Goal: Task Accomplishment & Management: Manage account settings

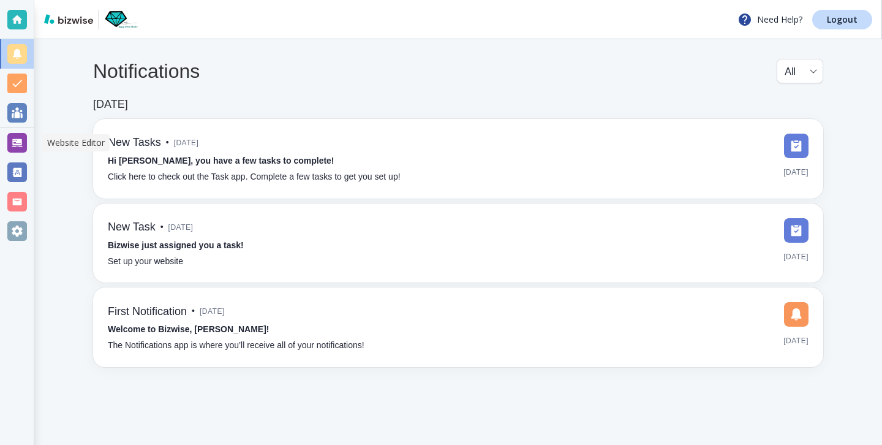
click at [18, 143] on div at bounding box center [17, 143] width 20 height 20
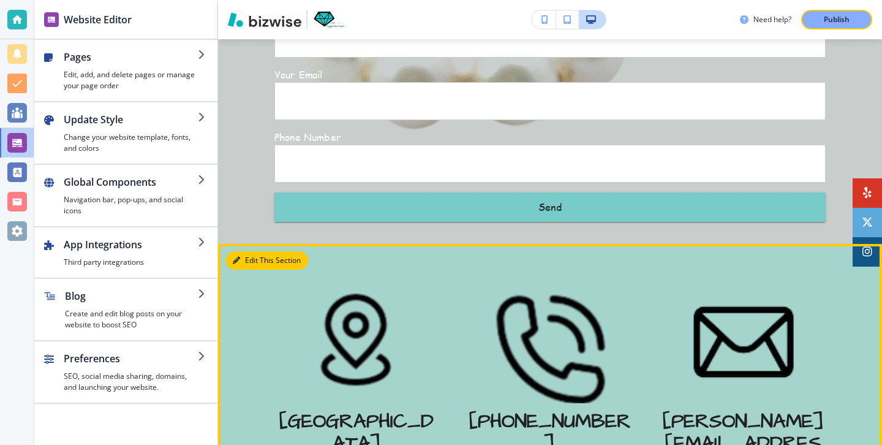
click at [237, 257] on icon "button" at bounding box center [236, 260] width 7 height 7
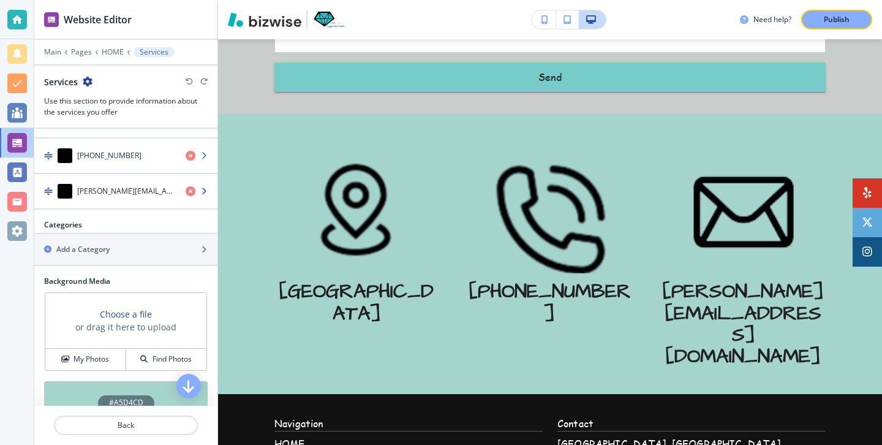
scroll to position [437, 0]
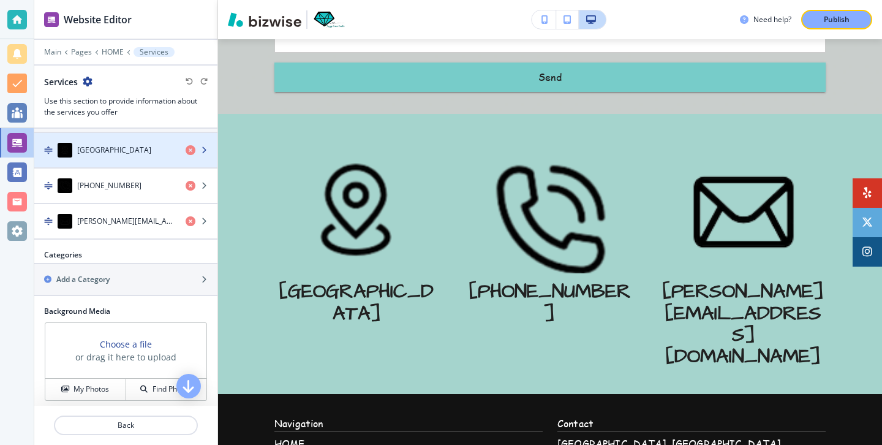
click at [130, 158] on div "button" at bounding box center [125, 162] width 183 height 10
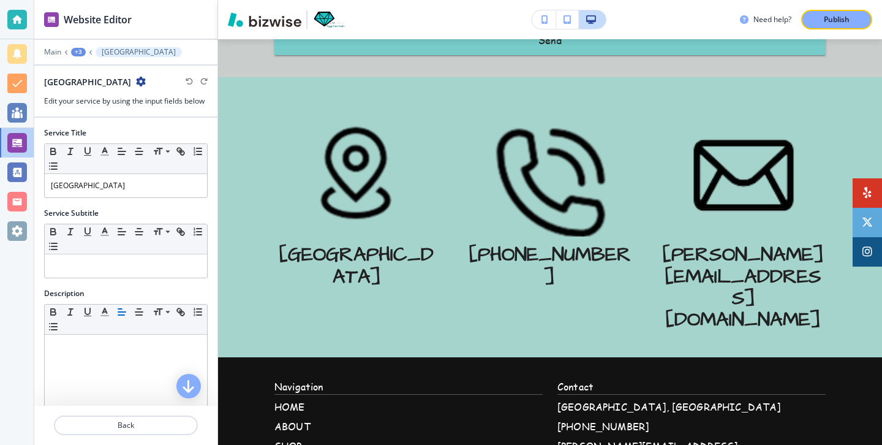
scroll to position [253, 0]
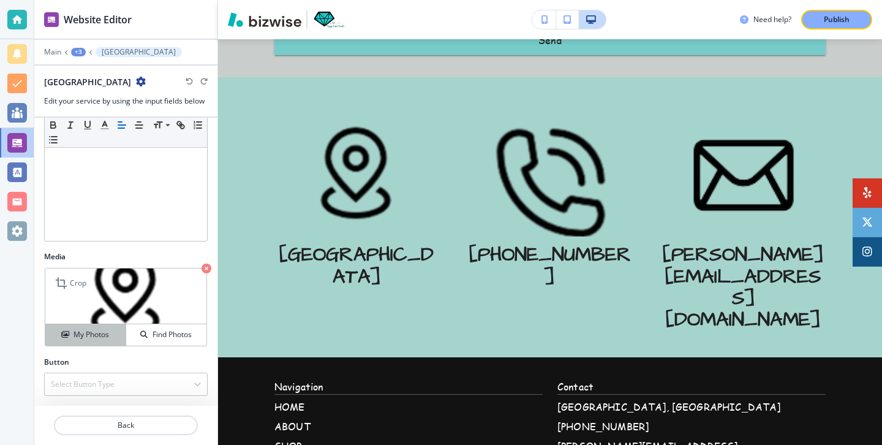
click at [100, 339] on h4 "My Photos" at bounding box center [92, 334] width 36 height 11
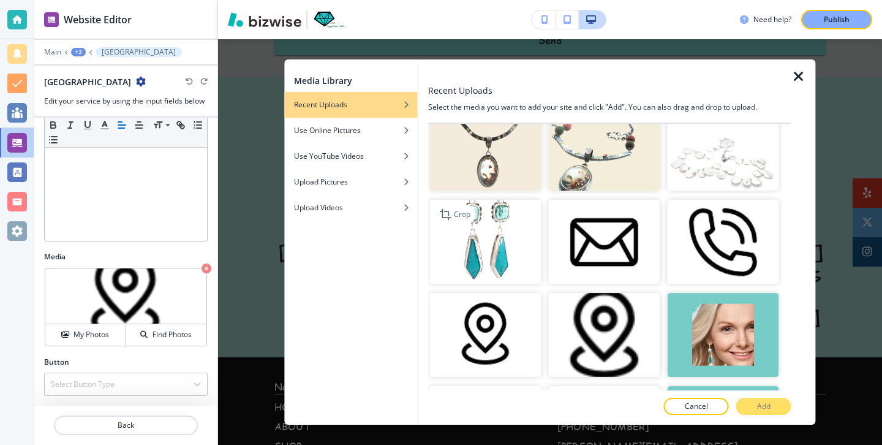
scroll to position [338, 0]
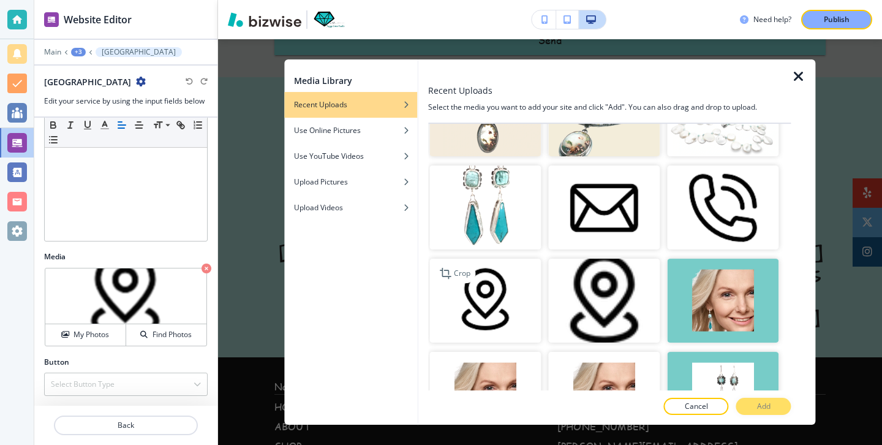
click at [494, 311] on img "button" at bounding box center [484, 301] width 111 height 84
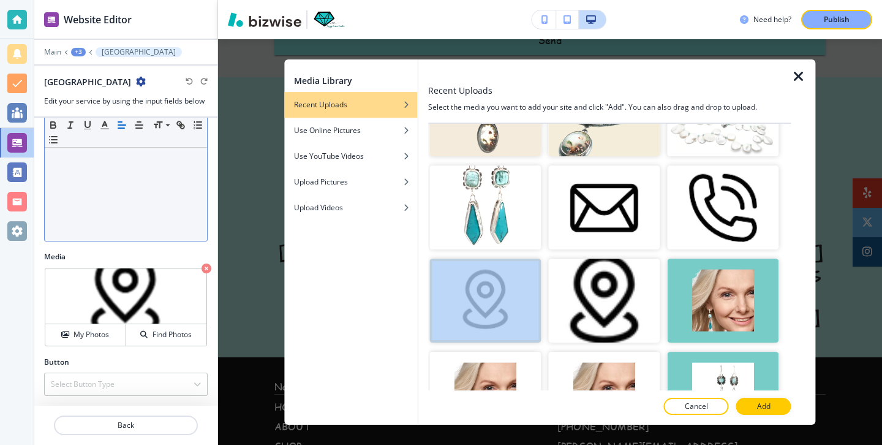
click at [180, 233] on div at bounding box center [126, 160] width 162 height 159
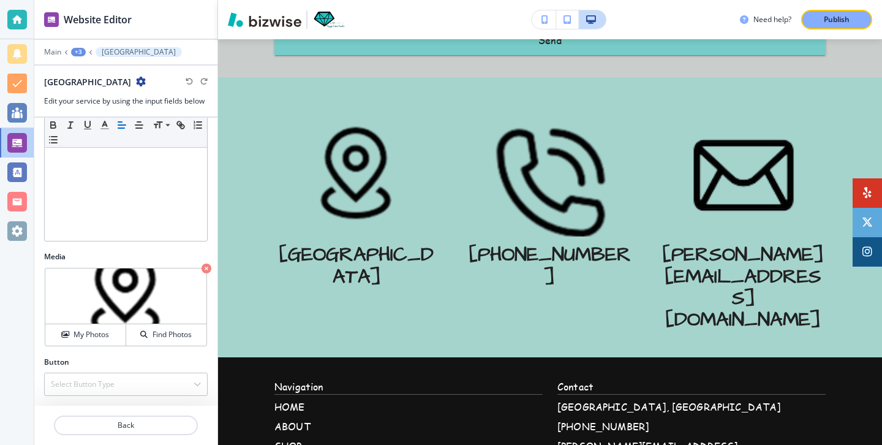
click at [119, 414] on div at bounding box center [125, 411] width 183 height 10
click at [119, 423] on p "Back" at bounding box center [126, 425] width 142 height 11
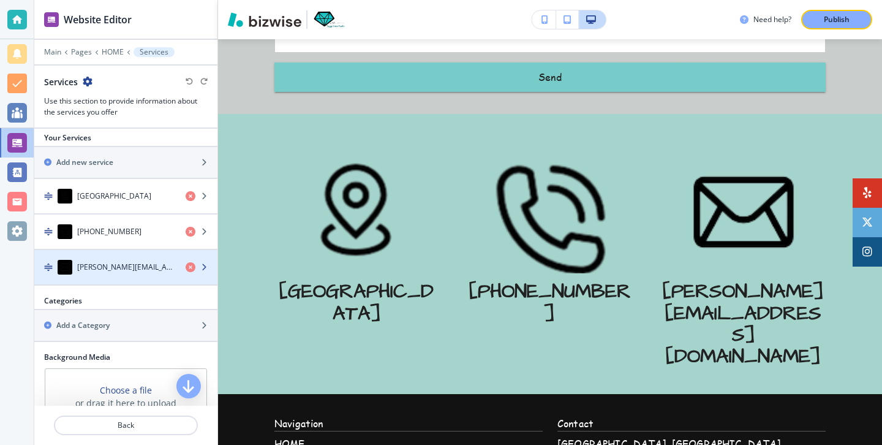
scroll to position [359, 0]
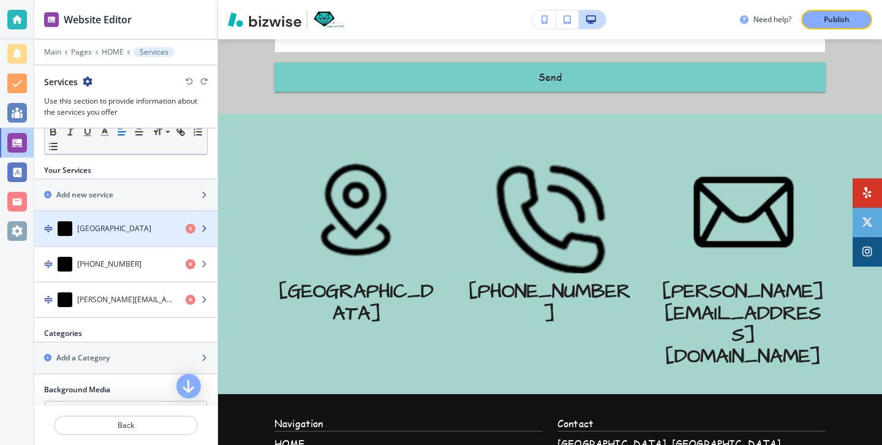
click at [123, 238] on div "button" at bounding box center [125, 241] width 183 height 10
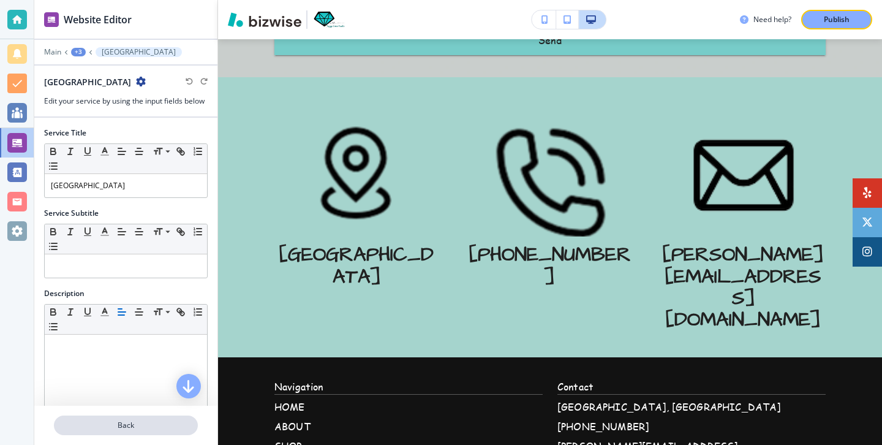
click at [103, 431] on button "Back" at bounding box center [126, 425] width 144 height 20
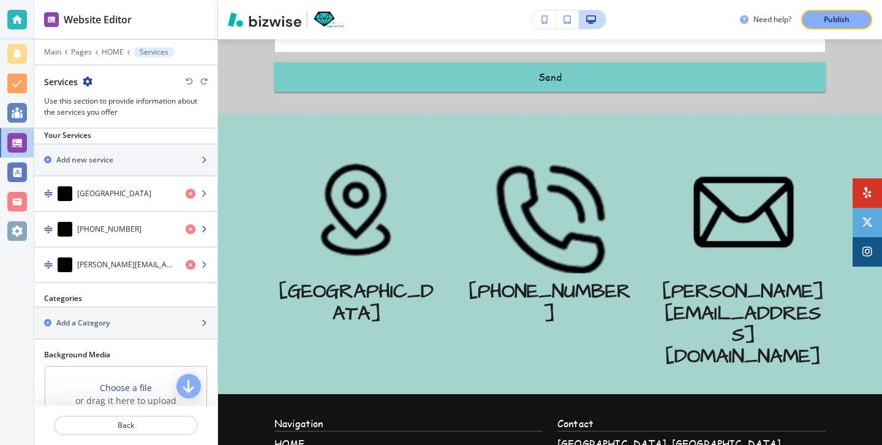
scroll to position [387, 0]
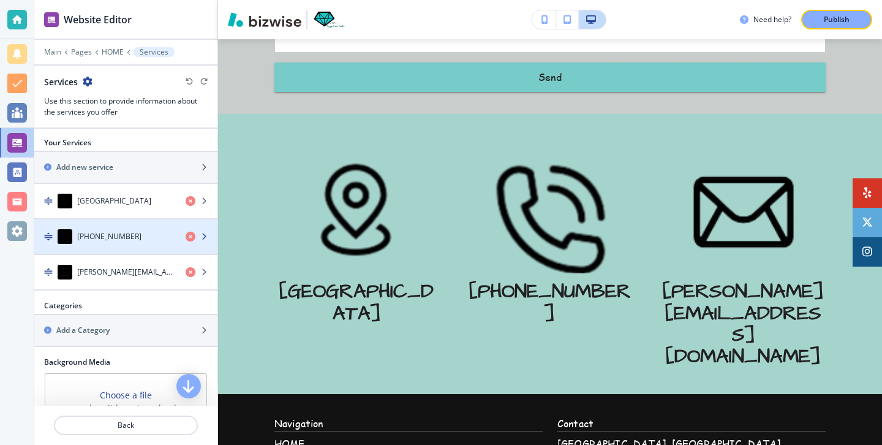
click at [111, 235] on h4 "[PHONE_NUMBER]" at bounding box center [109, 236] width 64 height 11
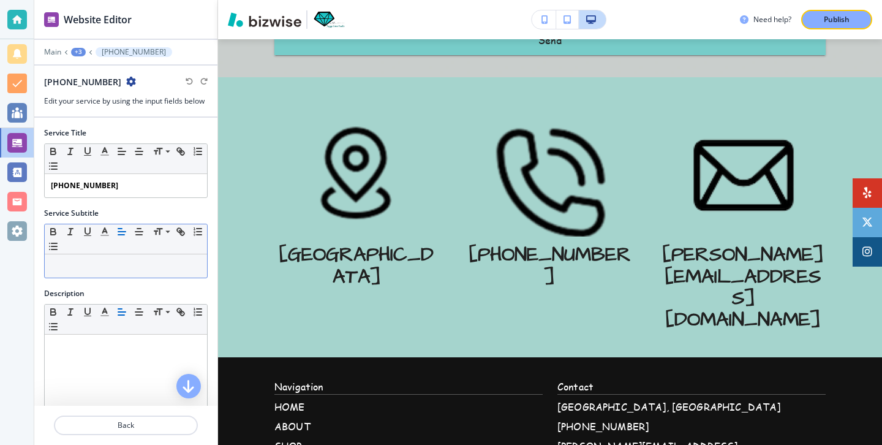
scroll to position [253, 0]
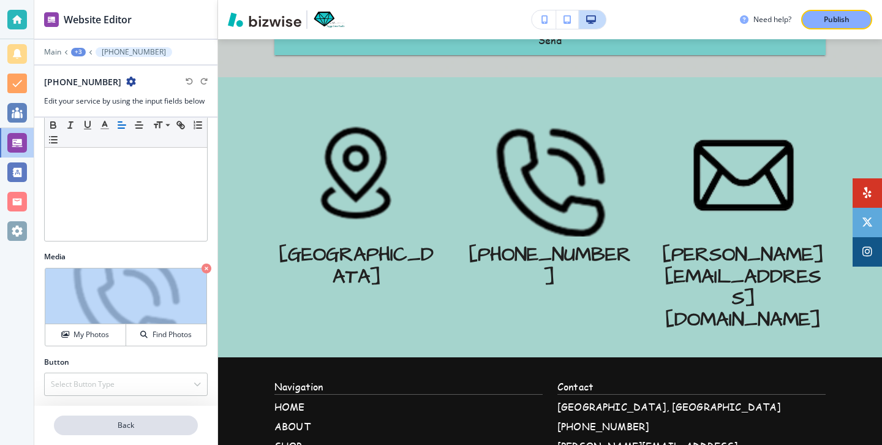
click at [120, 432] on button "Back" at bounding box center [126, 425] width 144 height 20
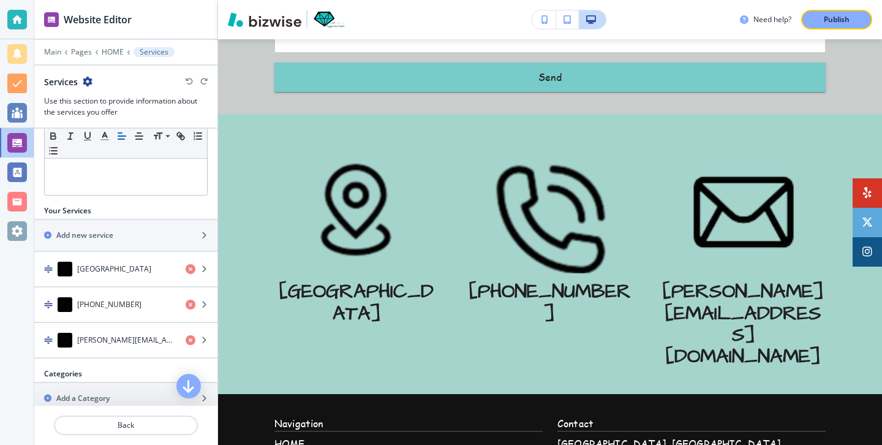
scroll to position [439, 0]
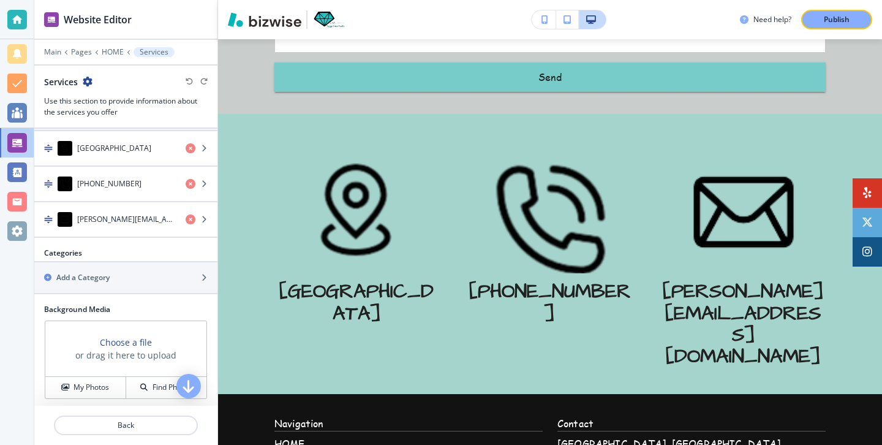
click at [121, 238] on div "Your Services Add new service Atlanta (612) 209-1796 sandy@jazzygemsstudio.com" at bounding box center [125, 166] width 183 height 163
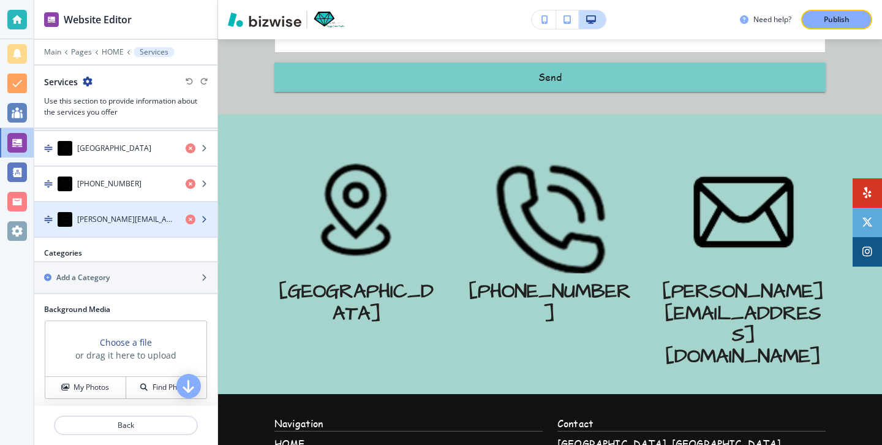
click at [123, 232] on div "button" at bounding box center [125, 232] width 183 height 10
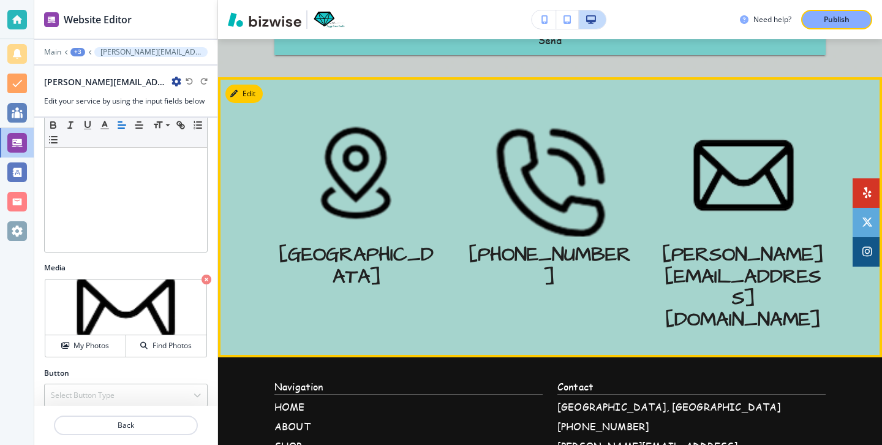
scroll to position [4301, 0]
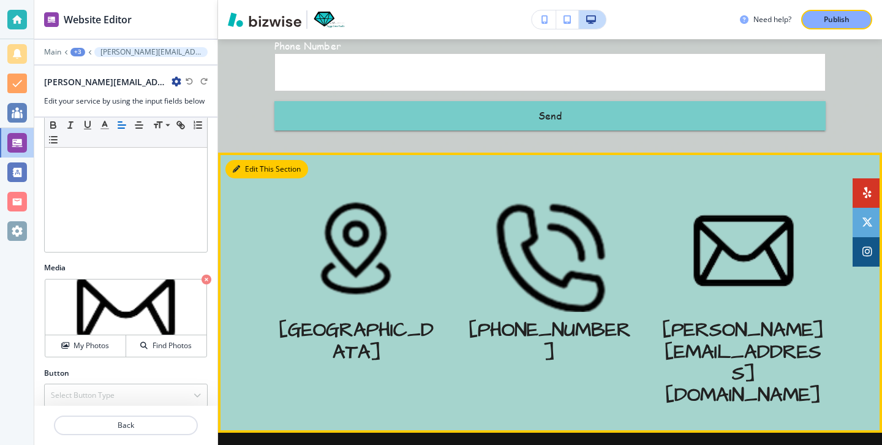
click at [249, 160] on button "Edit This Section" at bounding box center [266, 169] width 83 height 18
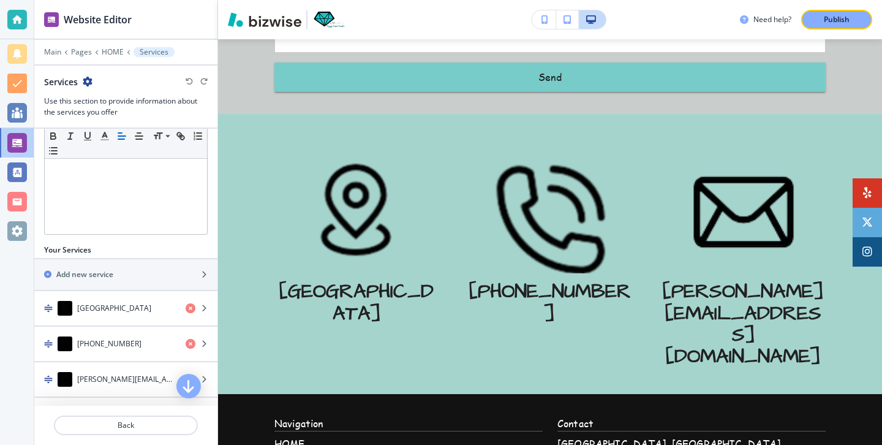
scroll to position [331, 0]
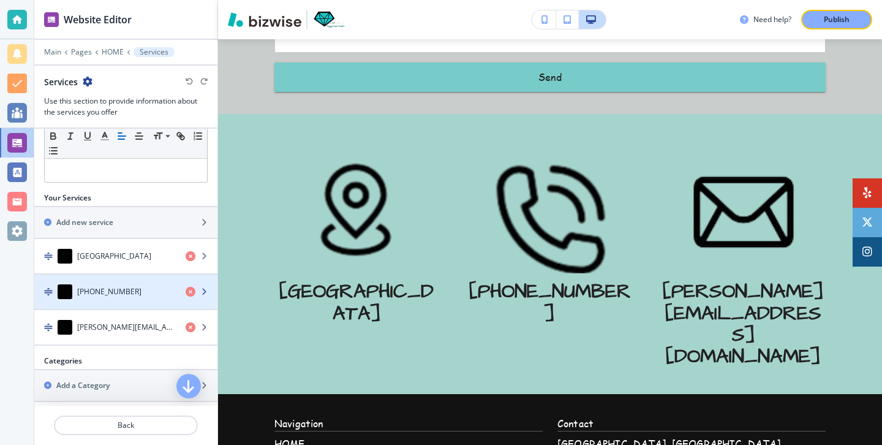
click at [102, 306] on div "button" at bounding box center [125, 304] width 183 height 10
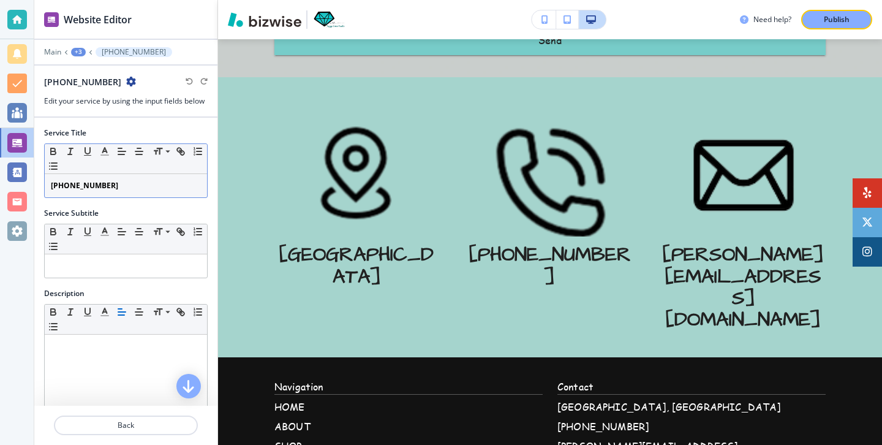
scroll to position [35, 0]
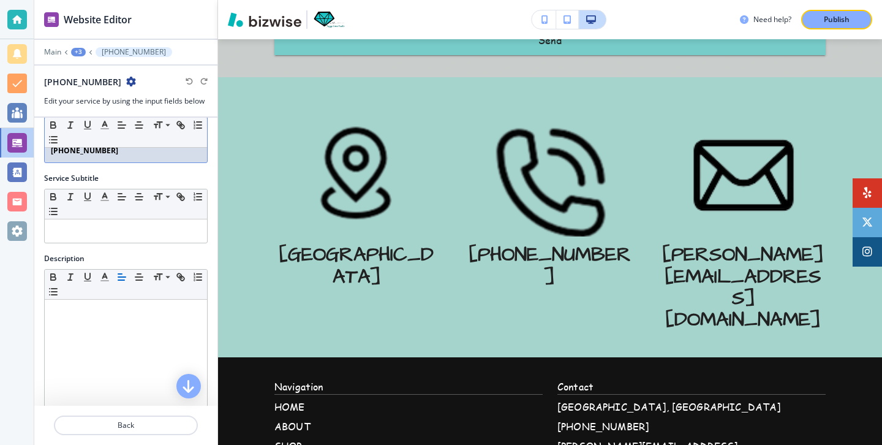
drag, startPoint x: 126, startPoint y: 156, endPoint x: 40, endPoint y: 156, distance: 85.8
click at [40, 156] on div "Service Title Small Normal Large Huge (612) 209-1796" at bounding box center [125, 132] width 183 height 80
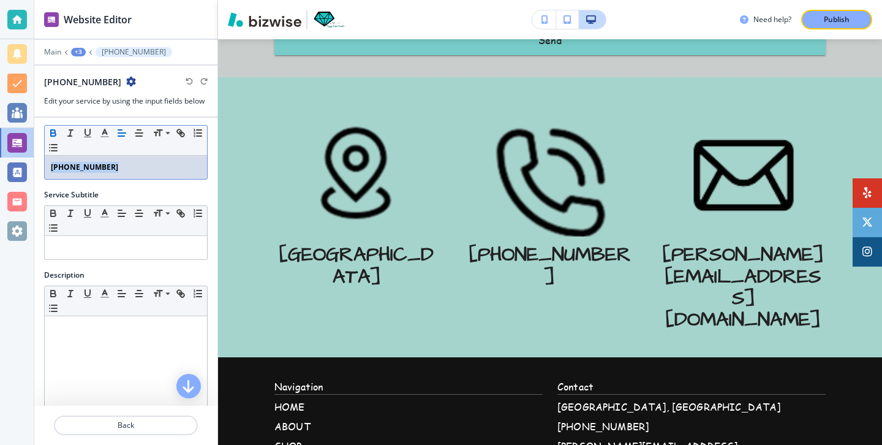
drag, startPoint x: 101, startPoint y: 164, endPoint x: 48, endPoint y: 160, distance: 52.8
click at [48, 160] on div "[PHONE_NUMBER]" at bounding box center [126, 167] width 162 height 23
copy strong "[PHONE_NUMBER]"
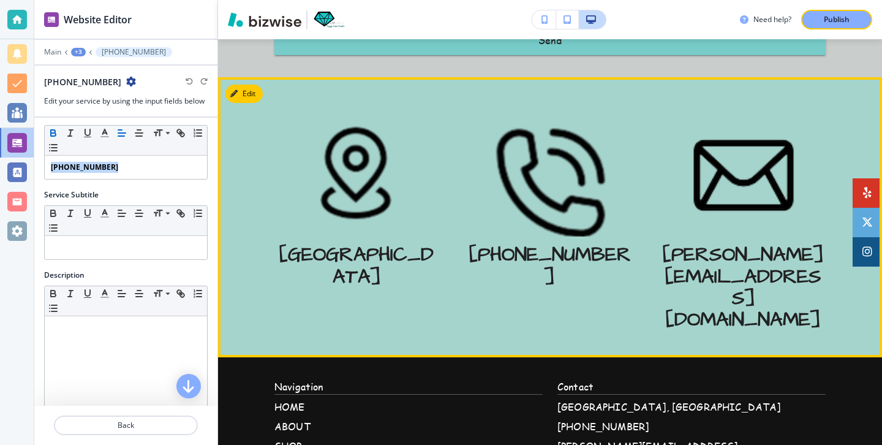
click at [671, 241] on link "[PERSON_NAME][EMAIL_ADDRESS][DOMAIN_NAME]" at bounding box center [743, 287] width 161 height 92
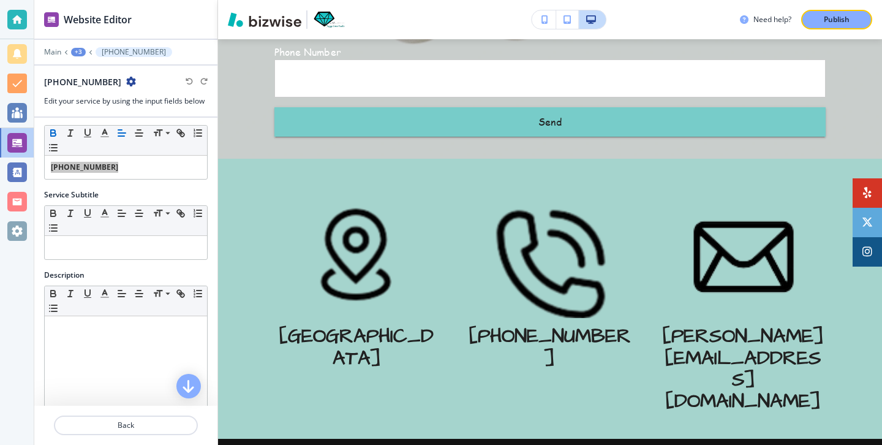
scroll to position [253, 0]
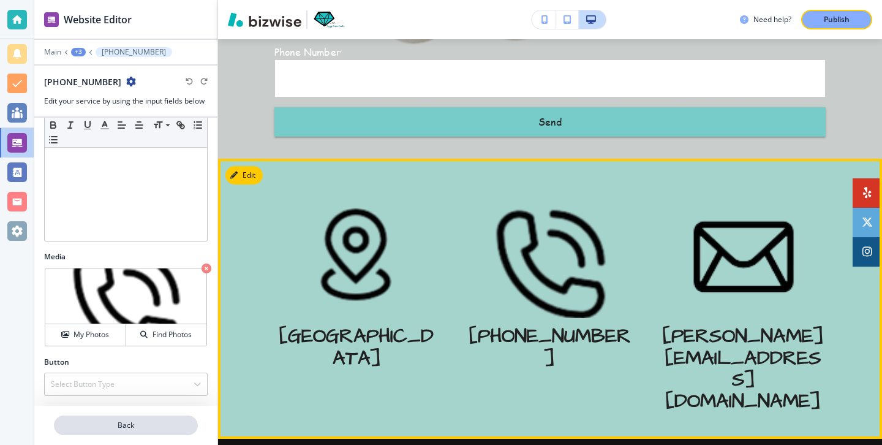
click at [140, 428] on p "Back" at bounding box center [126, 425] width 142 height 11
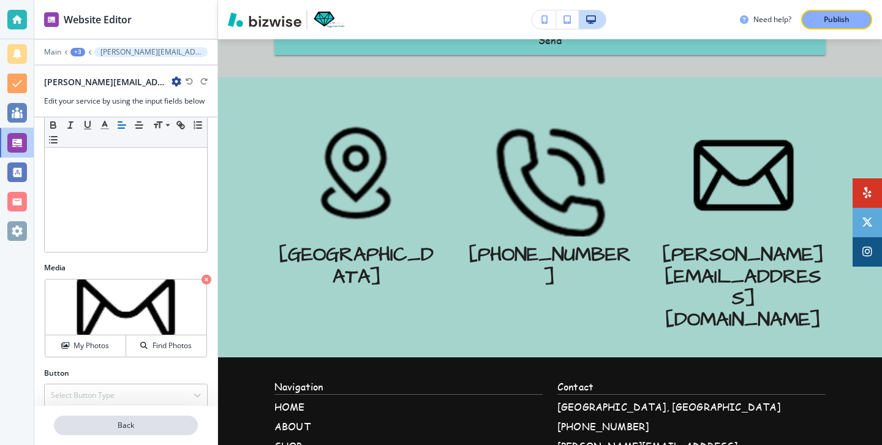
click at [131, 415] on button "Back" at bounding box center [126, 425] width 144 height 20
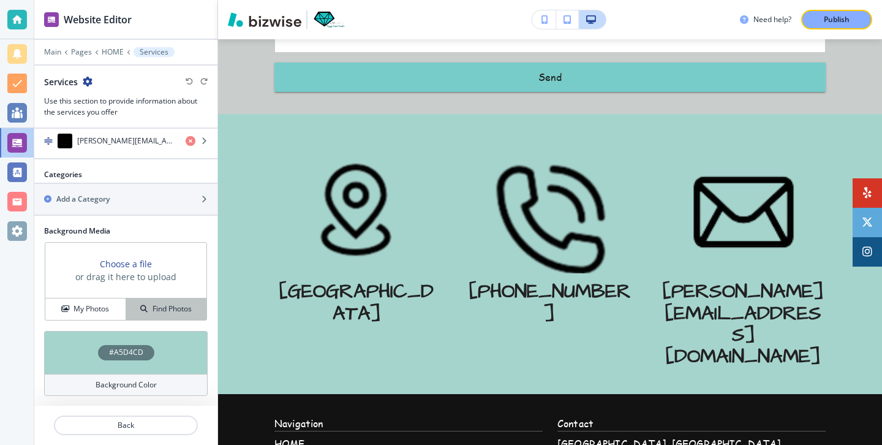
scroll to position [510, 0]
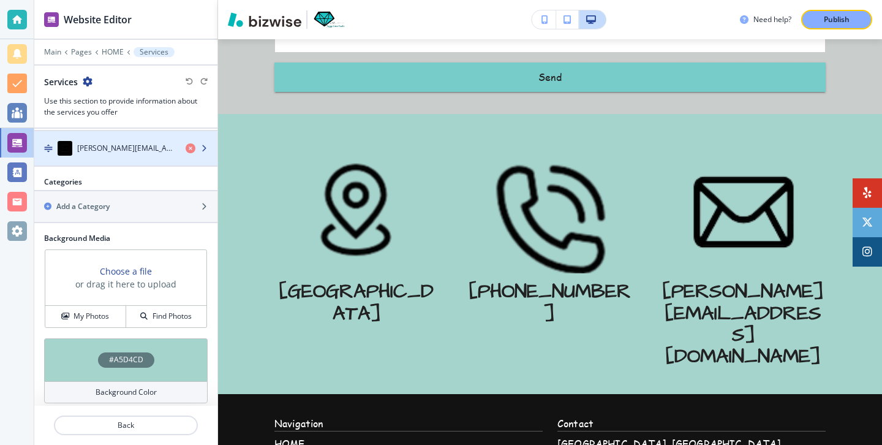
click at [123, 140] on div "button" at bounding box center [125, 136] width 183 height 10
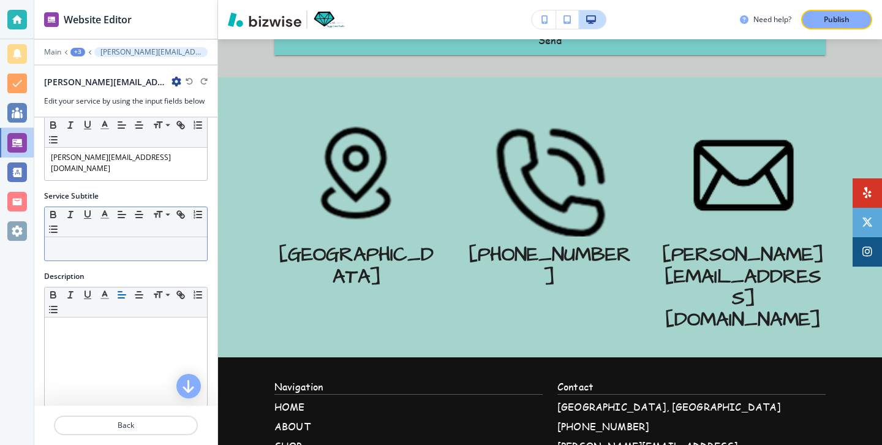
scroll to position [0, 0]
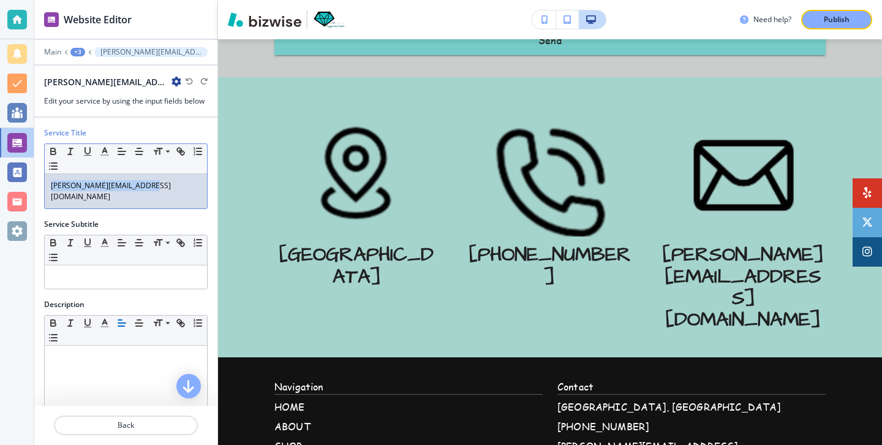
drag, startPoint x: 160, startPoint y: 184, endPoint x: 35, endPoint y: 185, distance: 125.6
click at [35, 185] on div "Service Title Small Normal Large Huge sandy@jazzygemsstudio.com" at bounding box center [125, 172] width 183 height 91
copy link "[PERSON_NAME][EMAIL_ADDRESS][DOMAIN_NAME]"
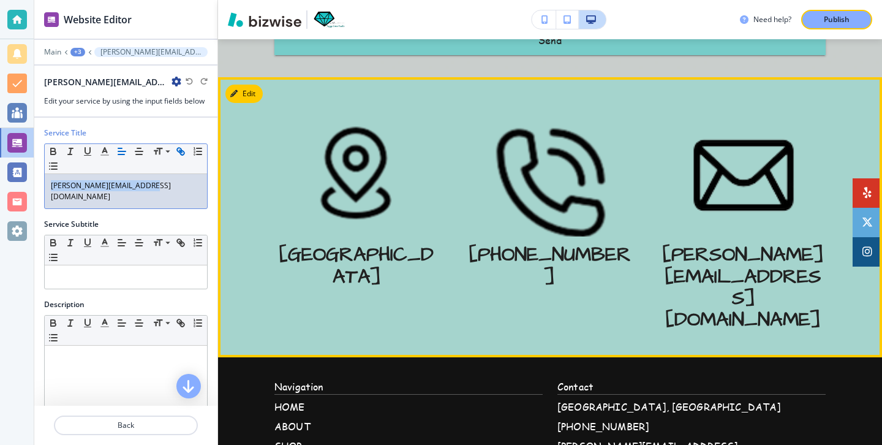
scroll to position [4162, 0]
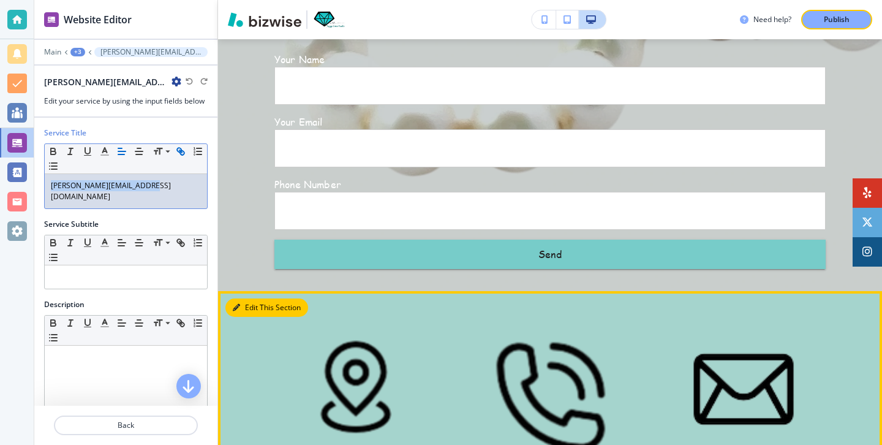
click at [233, 298] on button "Edit This Section" at bounding box center [266, 307] width 83 height 18
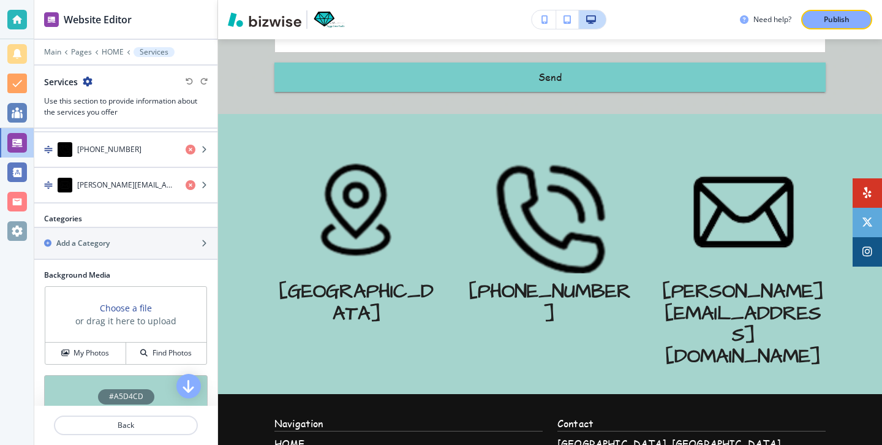
scroll to position [518, 0]
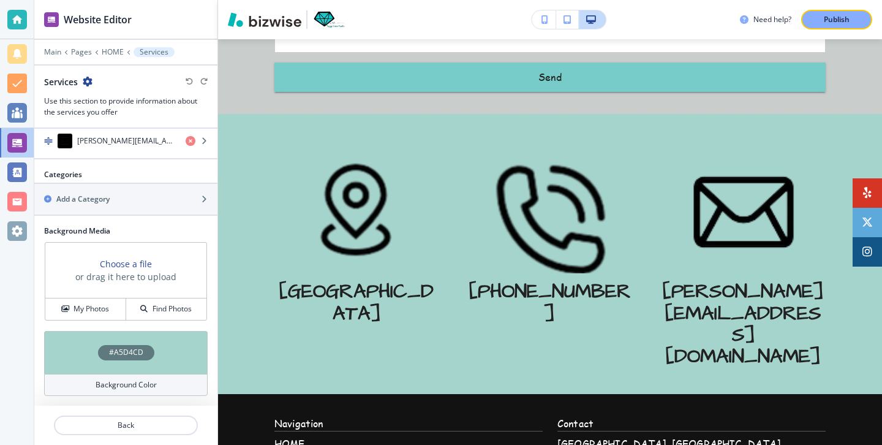
click at [137, 377] on div "Background Color" at bounding box center [126, 385] width 164 height 22
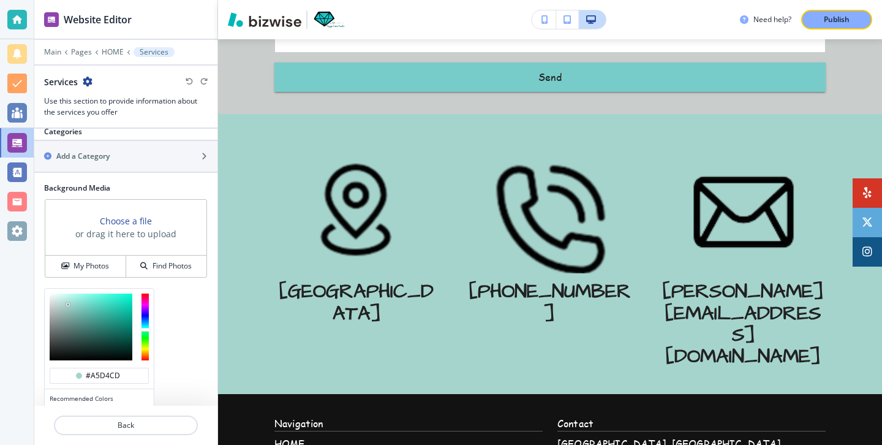
scroll to position [616, 0]
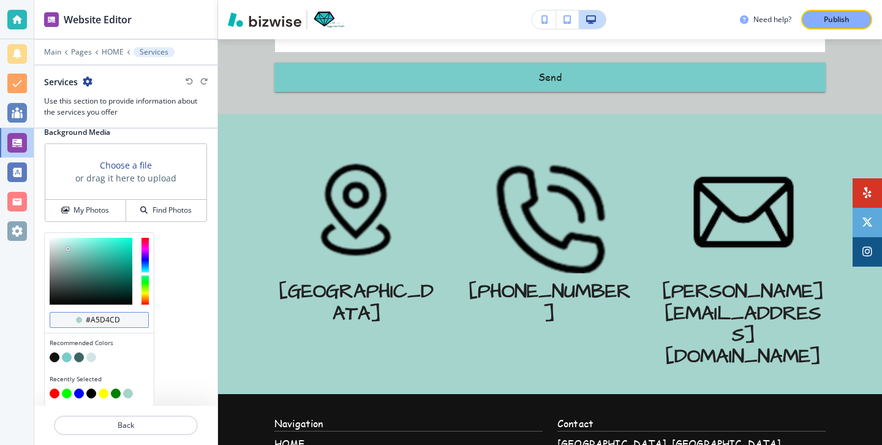
drag, startPoint x: 121, startPoint y: 317, endPoint x: 81, endPoint y: 317, distance: 39.8
click at [81, 317] on div "#a5d4cd" at bounding box center [99, 320] width 99 height 16
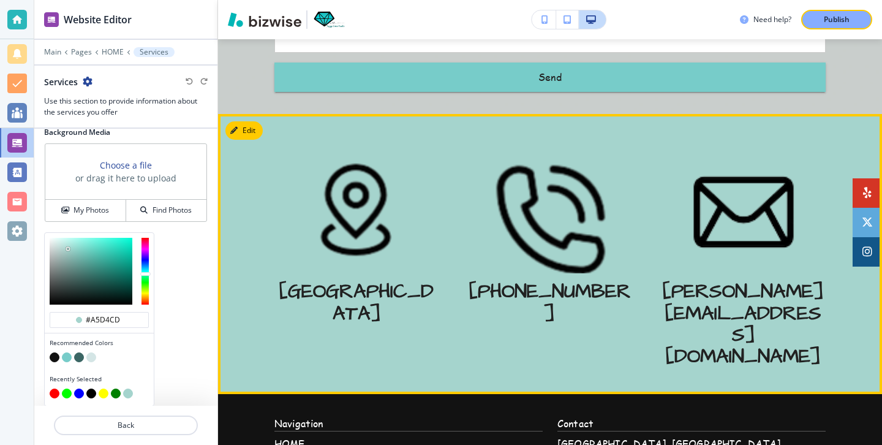
scroll to position [4330, 0]
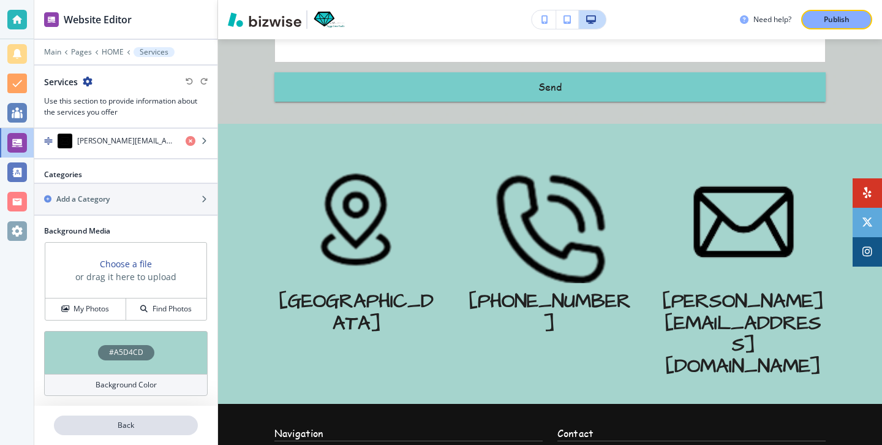
click at [139, 431] on button "Back" at bounding box center [126, 425] width 144 height 20
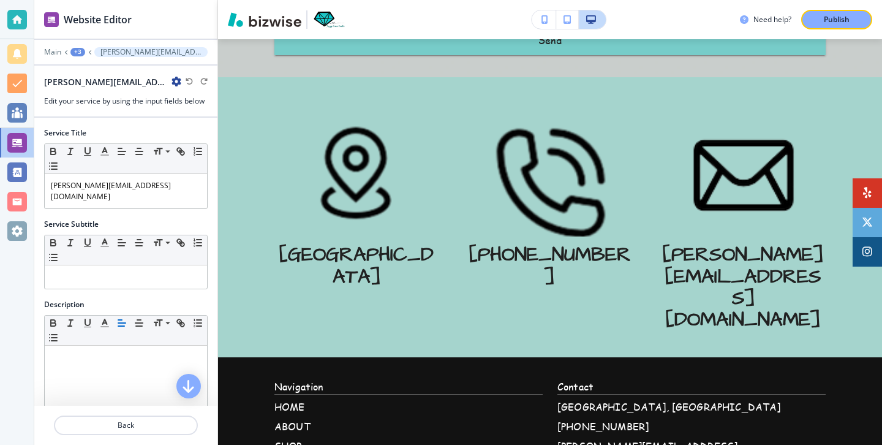
click at [139, 431] on button "Back" at bounding box center [126, 425] width 144 height 20
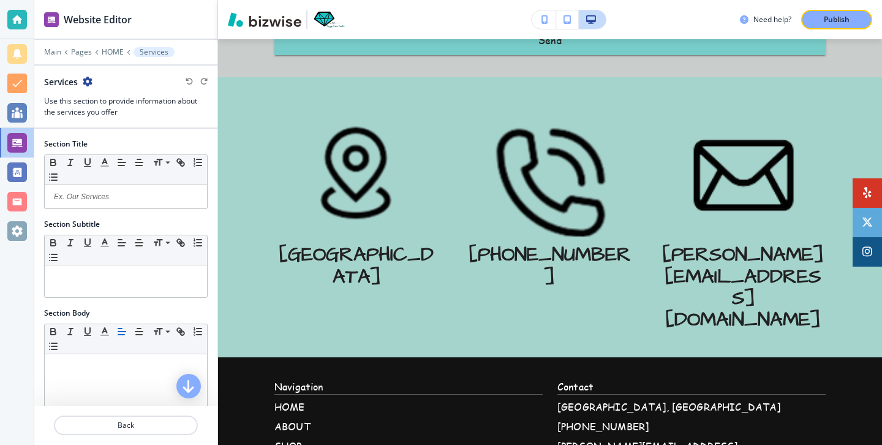
scroll to position [4339, 0]
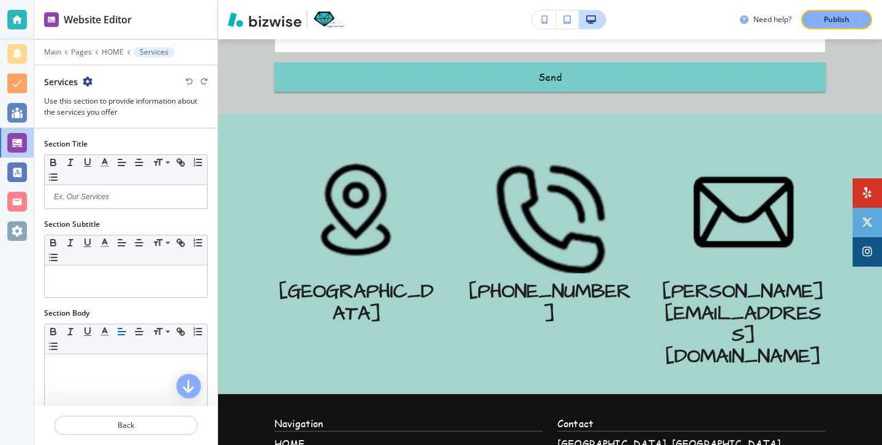
click at [53, 60] on div at bounding box center [125, 60] width 183 height 7
click at [53, 57] on div at bounding box center [125, 60] width 183 height 7
click at [53, 55] on p "Main" at bounding box center [52, 52] width 17 height 9
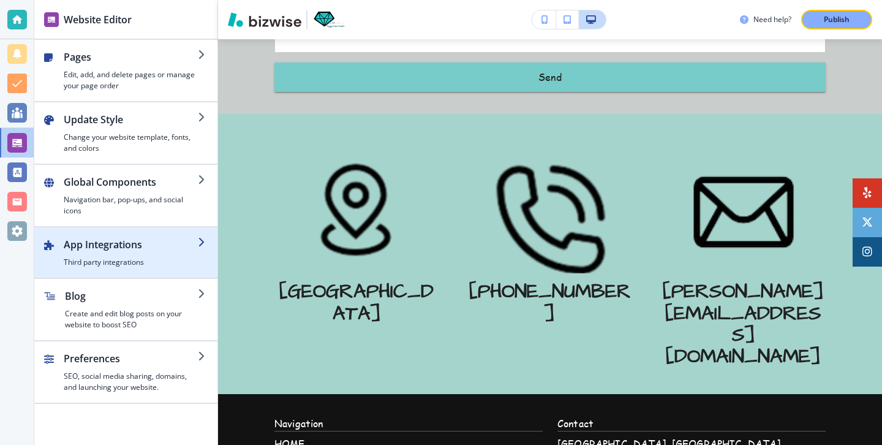
click at [91, 245] on h2 "App Integrations" at bounding box center [131, 244] width 134 height 15
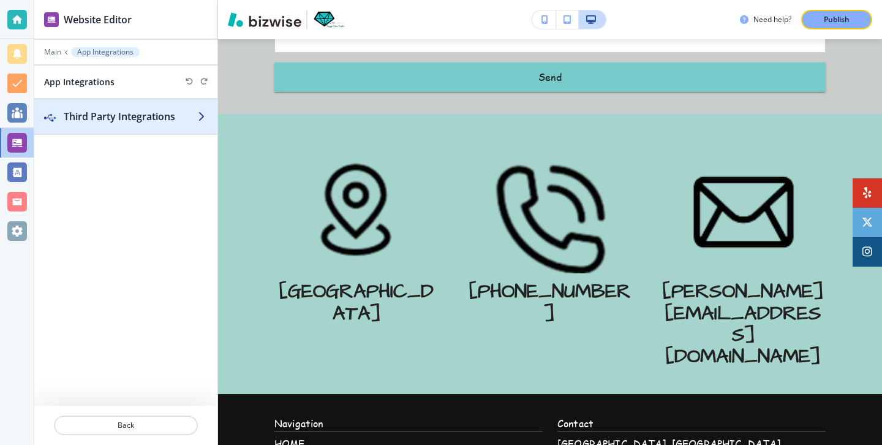
click at [156, 126] on div "button" at bounding box center [125, 129] width 183 height 10
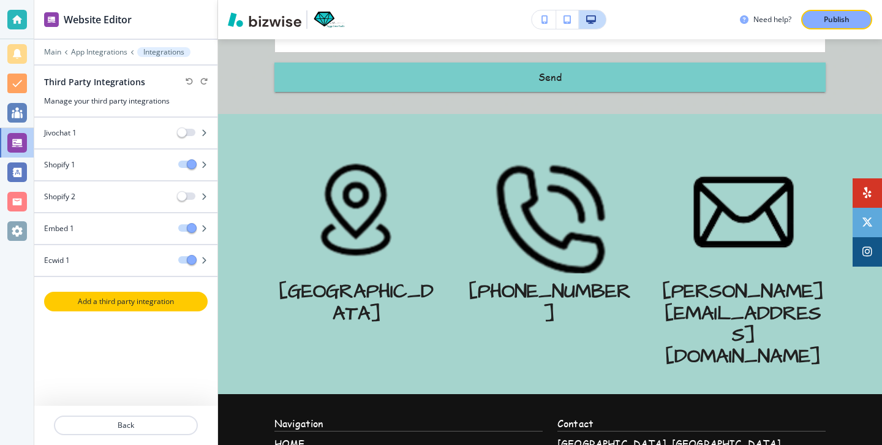
click at [156, 303] on p "Add a third party integration" at bounding box center [125, 301] width 161 height 11
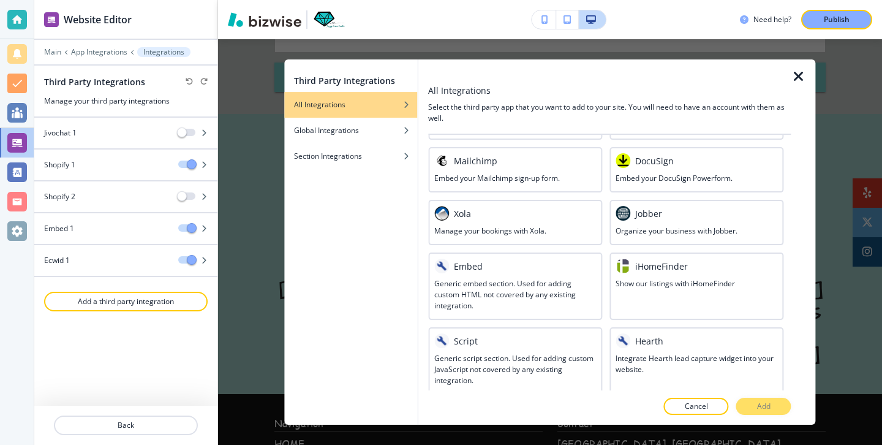
scroll to position [695, 0]
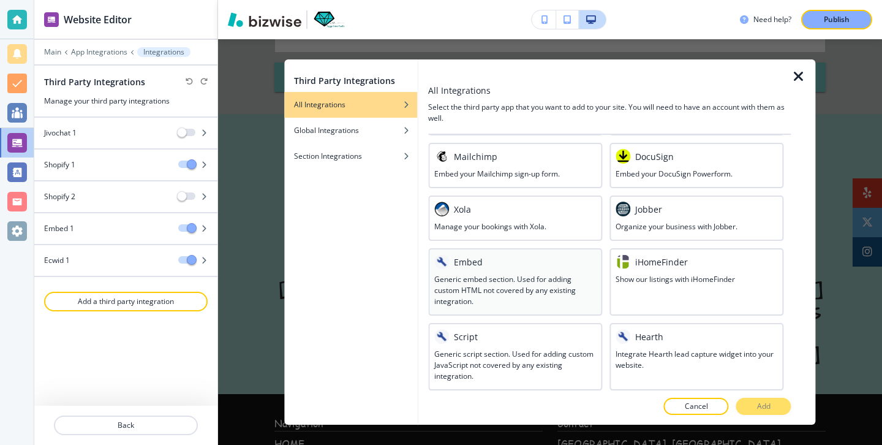
click at [494, 292] on h3 "Generic embed section. Used for adding custom HTML not covered by any existing …" at bounding box center [515, 290] width 162 height 33
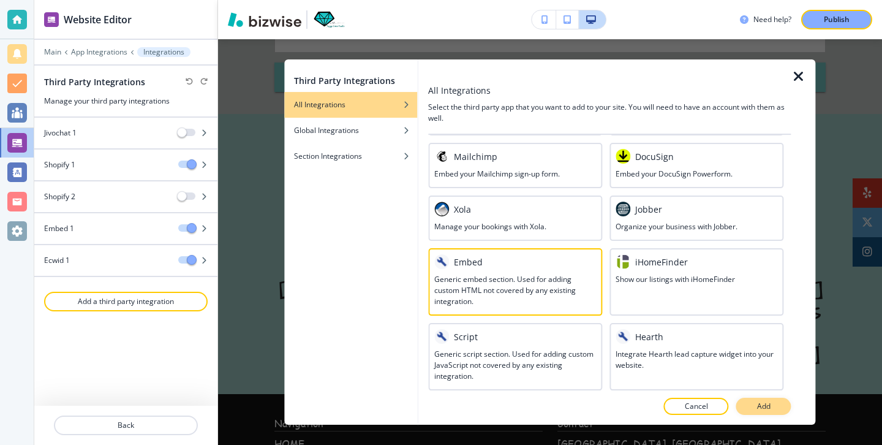
click at [752, 412] on button "Add" at bounding box center [763, 406] width 55 height 17
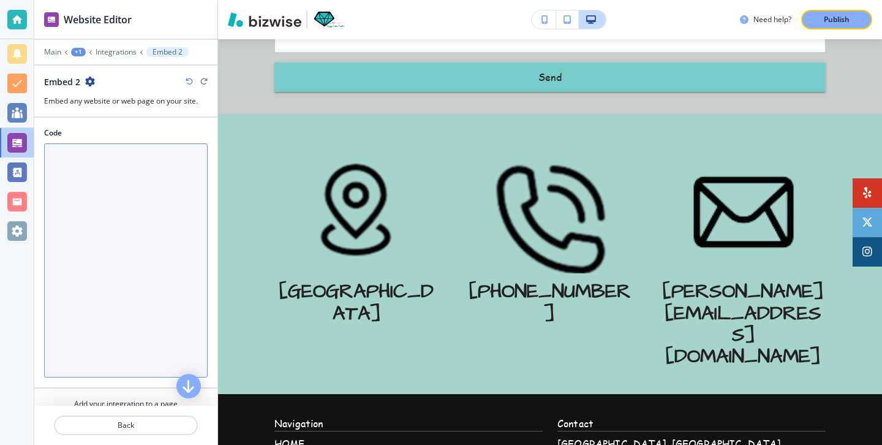
click at [113, 232] on textarea "Code" at bounding box center [126, 260] width 164 height 234
paste textarea "<div style="position: relative; width: 100%; height: 0; padding-top: 15.0038%; …"
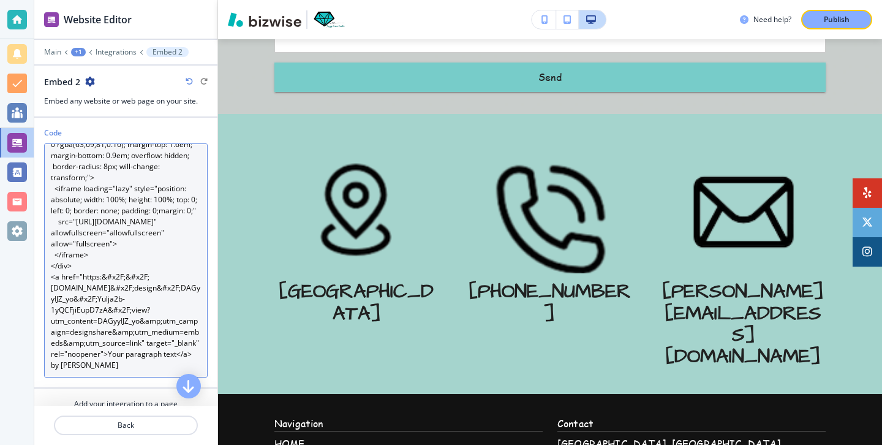
scroll to position [66, 0]
drag, startPoint x: 140, startPoint y: 373, endPoint x: 108, endPoint y: 358, distance: 34.8
click at [108, 358] on textarea "<div style="position: relative; width: 100%; height: 0; padding-top: 15.0038%; …" at bounding box center [126, 260] width 164 height 234
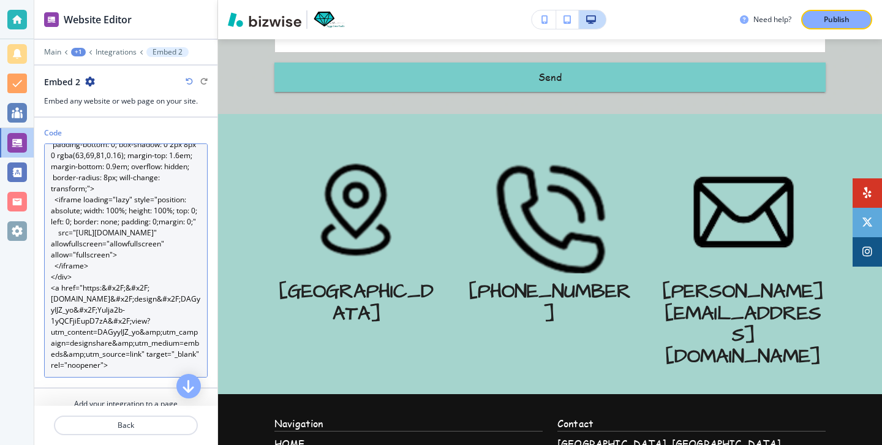
scroll to position [43, 0]
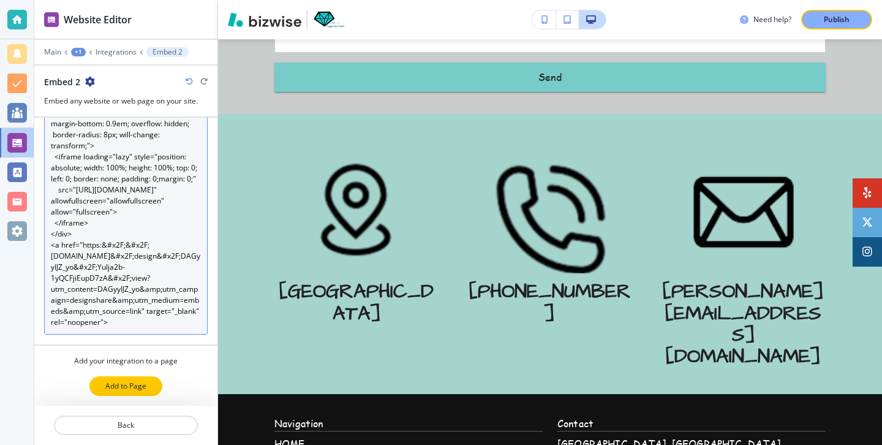
type textarea "<div style="position: relative; width: 100%; height: 0; padding-top: 15.0038%; …"
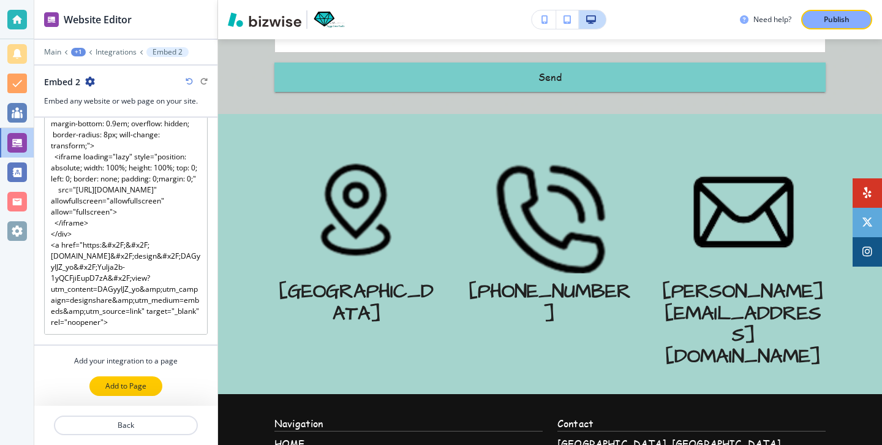
click at [129, 394] on button "Add to Page" at bounding box center [125, 386] width 73 height 20
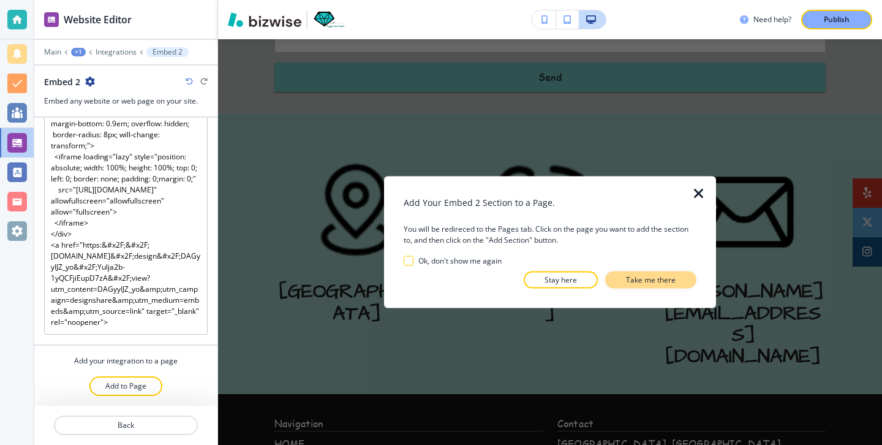
click at [650, 285] on button "Take me there" at bounding box center [650, 279] width 91 height 17
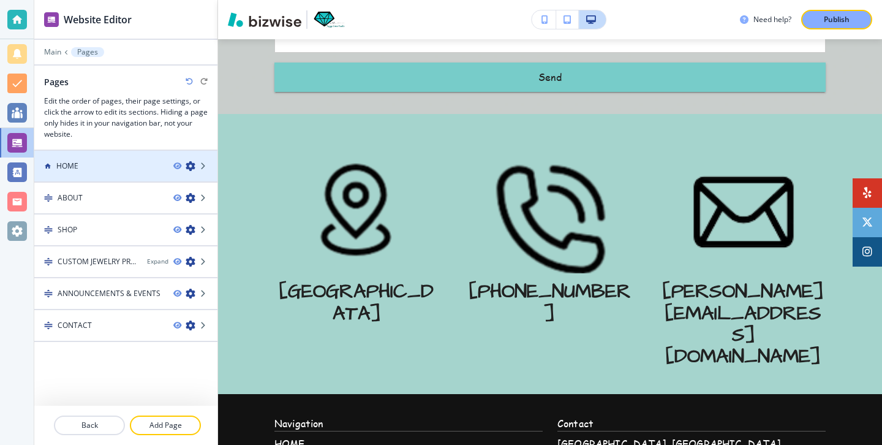
click at [107, 162] on div "HOME" at bounding box center [98, 165] width 129 height 11
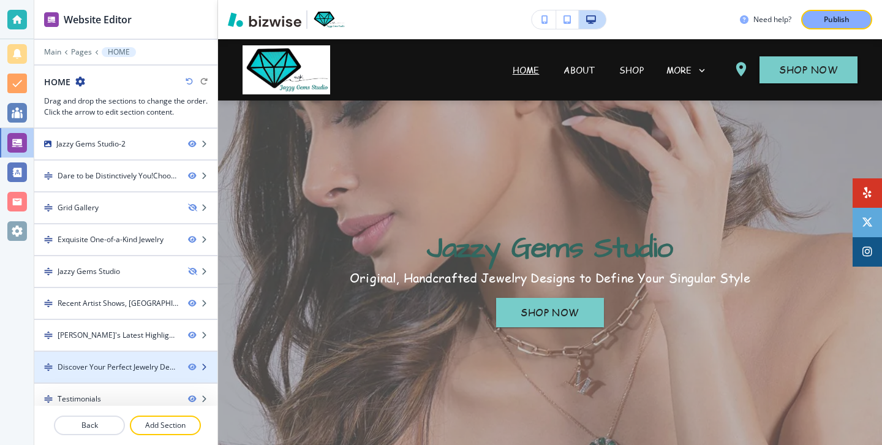
scroll to position [105, 0]
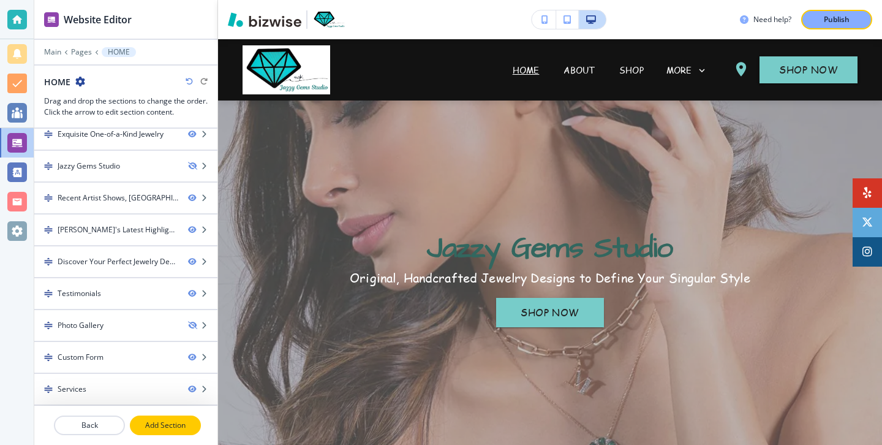
click at [170, 421] on p "Add Section" at bounding box center [165, 425] width 69 height 11
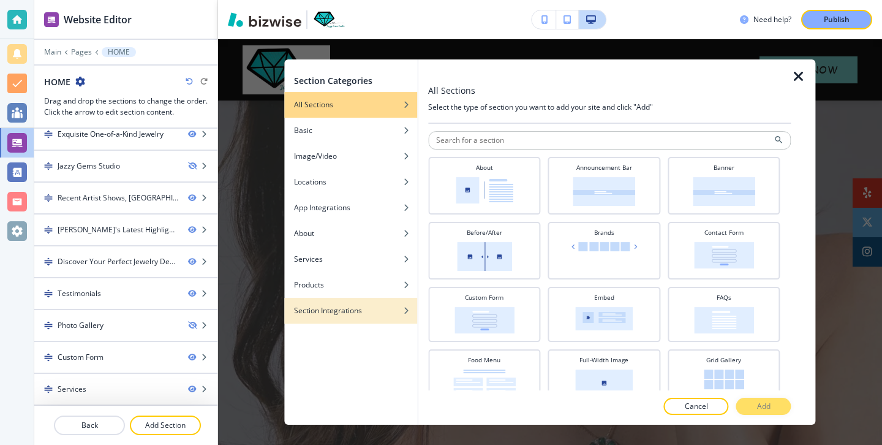
click at [352, 311] on h4 "Section Integrations" at bounding box center [328, 310] width 68 height 11
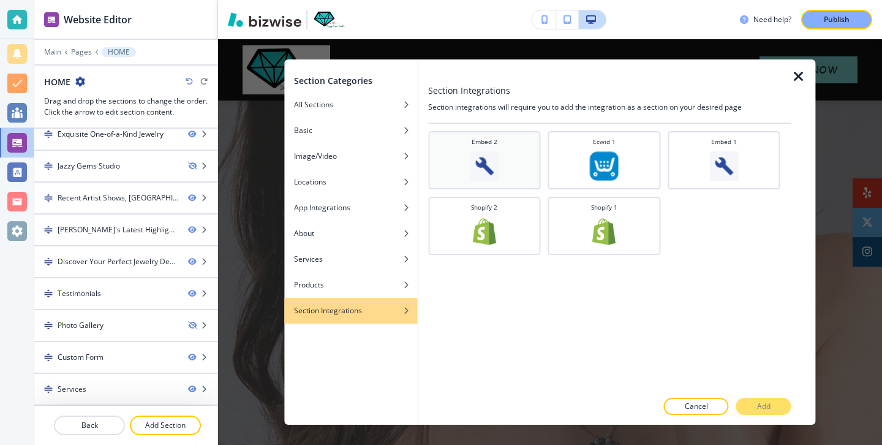
click at [497, 152] on img at bounding box center [484, 165] width 29 height 29
click at [759, 407] on p "Add" at bounding box center [763, 406] width 13 height 11
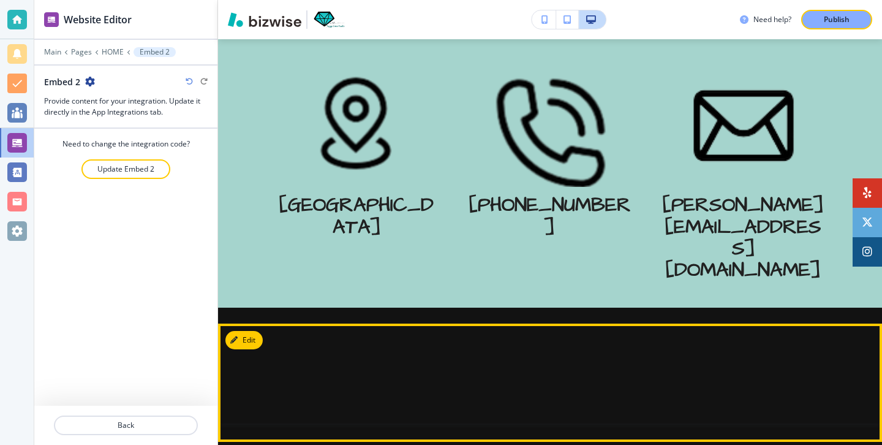
scroll to position [4425, 0]
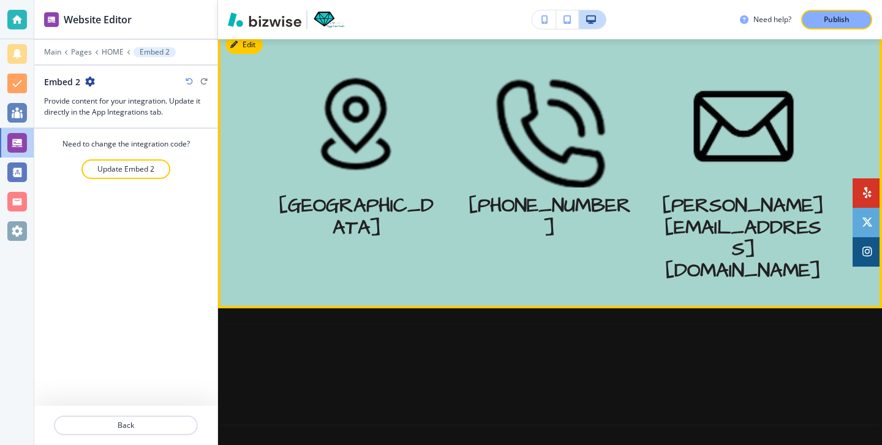
click at [757, 178] on div at bounding box center [550, 168] width 664 height 280
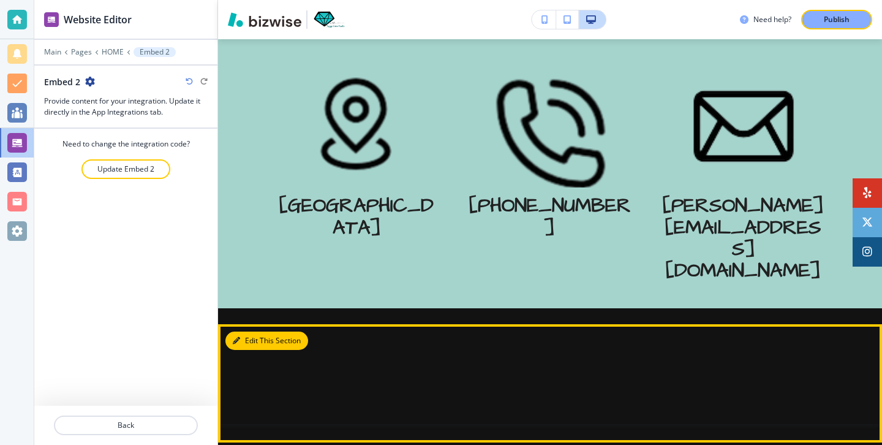
click at [259, 331] on button "Edit This Section" at bounding box center [266, 340] width 83 height 18
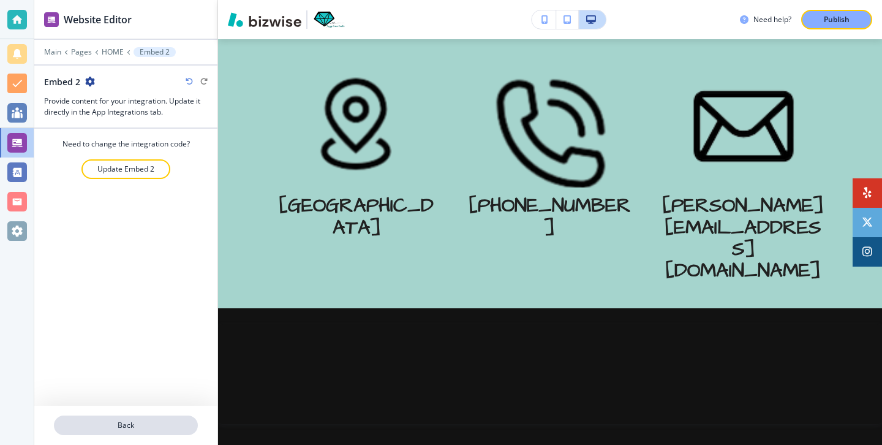
click at [178, 415] on button "Back" at bounding box center [126, 425] width 144 height 20
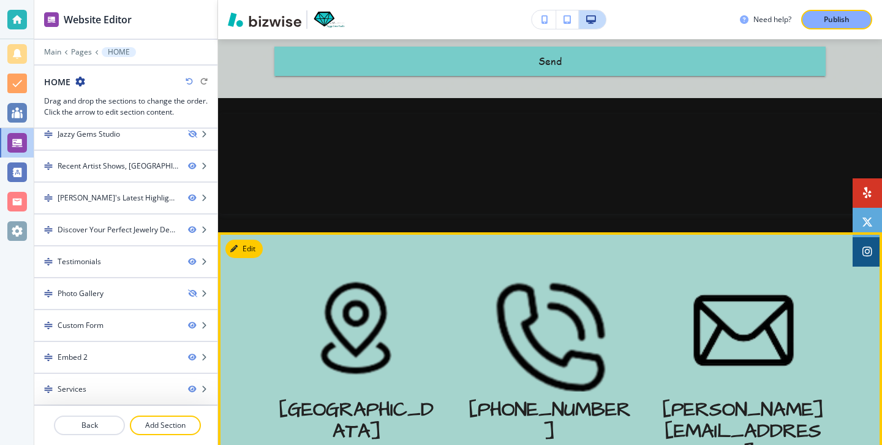
scroll to position [4244, 0]
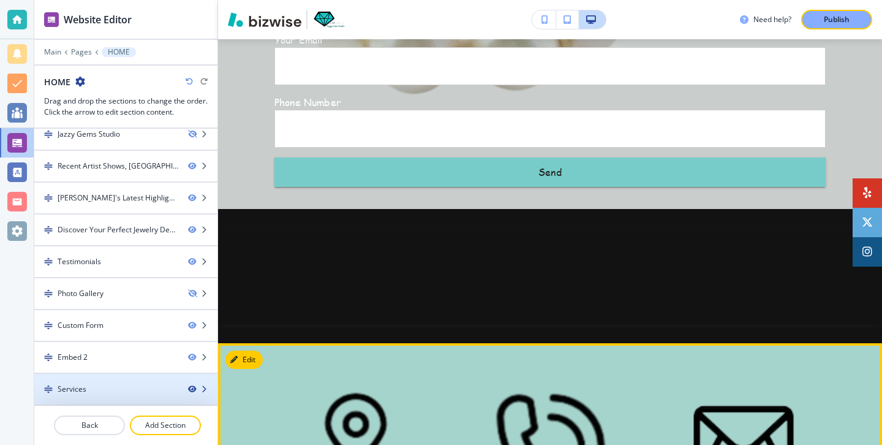
click at [191, 389] on icon "button" at bounding box center [191, 388] width 7 height 7
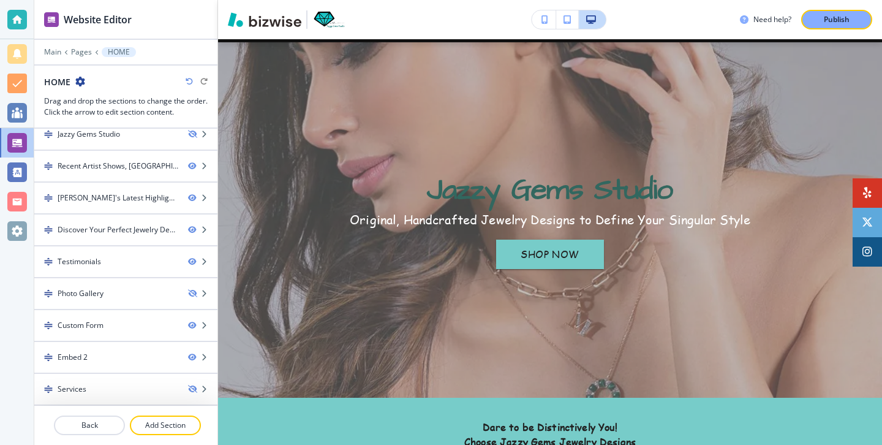
scroll to position [0, 0]
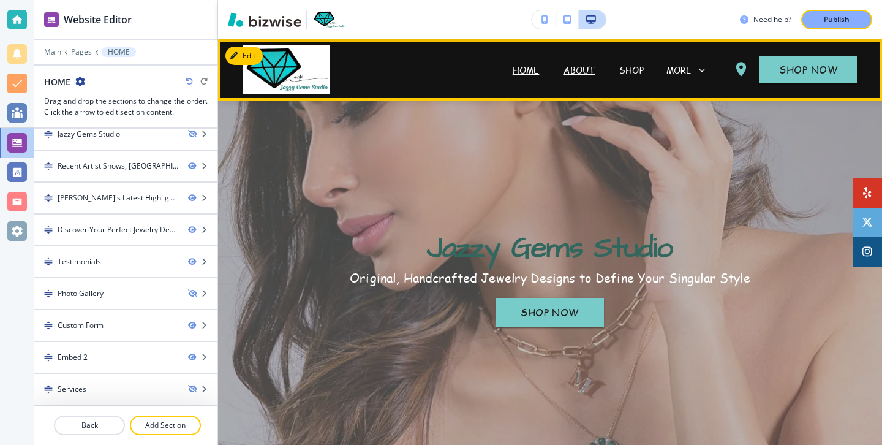
click at [591, 70] on p "ABOUT" at bounding box center [579, 70] width 31 height 13
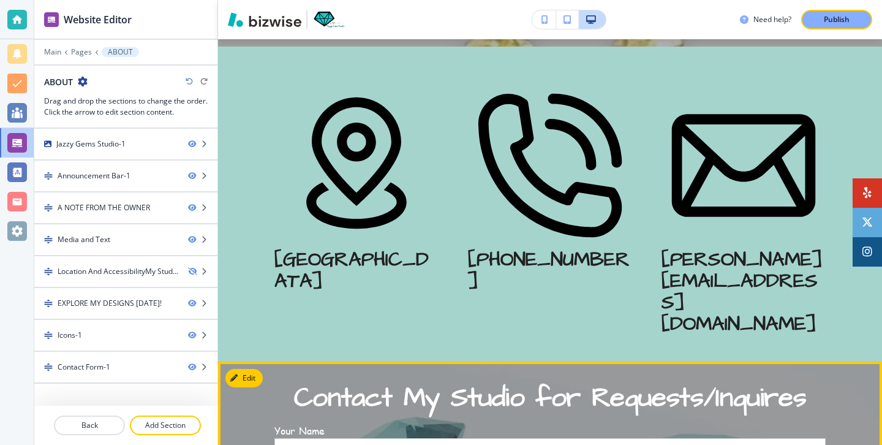
scroll to position [1859, 0]
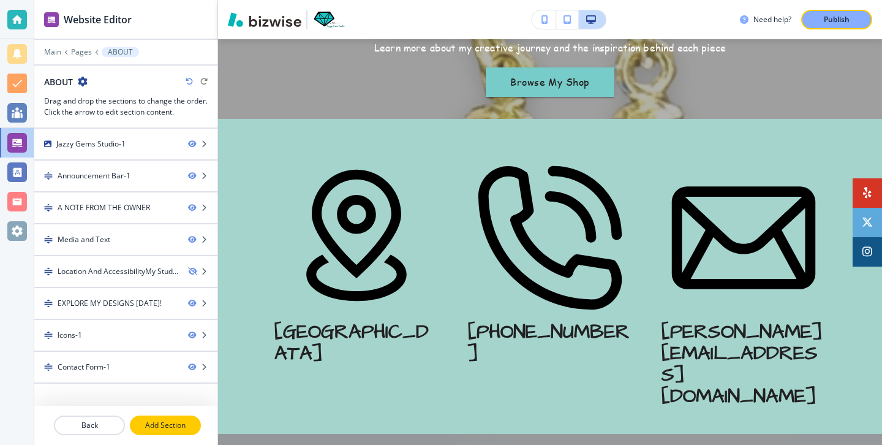
click at [156, 426] on p "Add Section" at bounding box center [165, 425] width 69 height 11
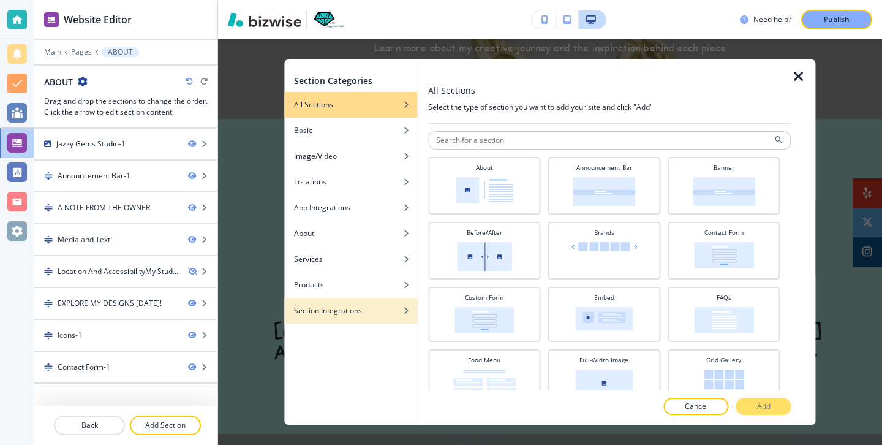
click at [362, 301] on div "button" at bounding box center [350, 301] width 133 height 7
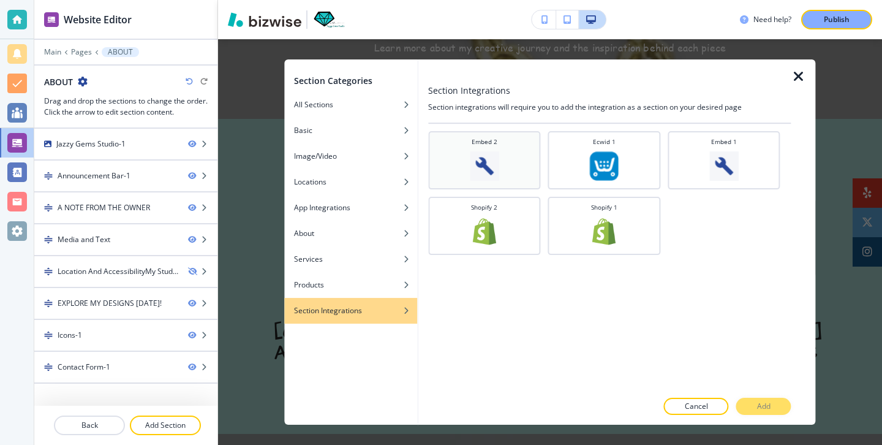
click at [529, 151] on div "Embed 2" at bounding box center [484, 158] width 100 height 43
click at [757, 401] on p "Add" at bounding box center [763, 406] width 13 height 11
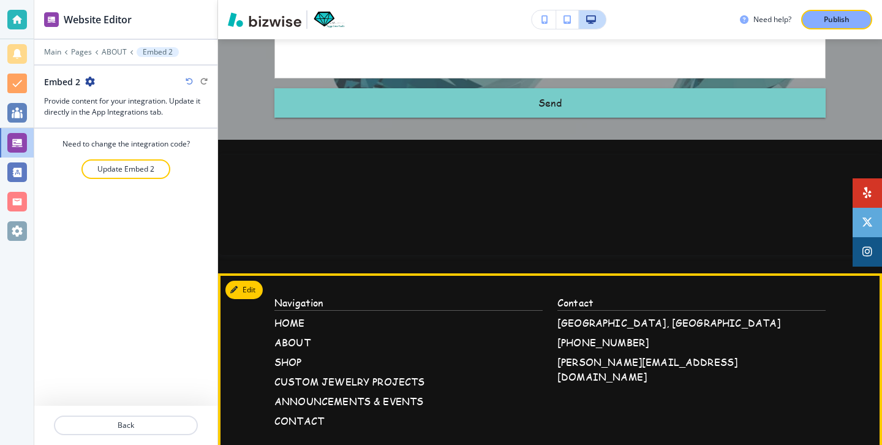
scroll to position [2594, 0]
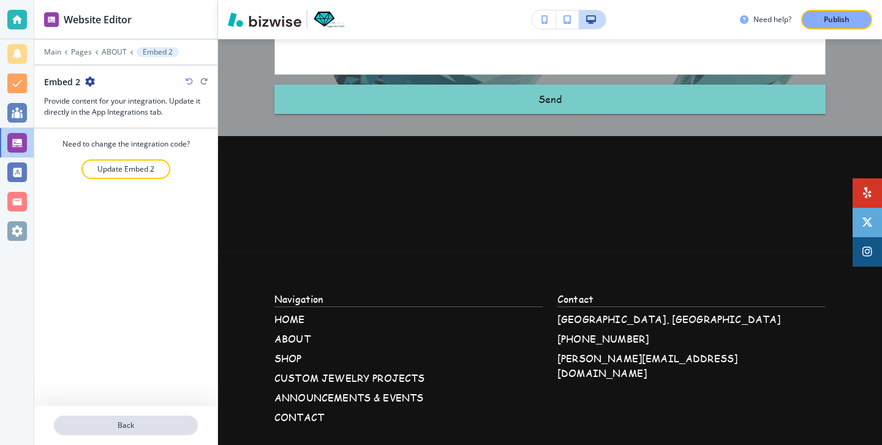
click at [134, 421] on p "Back" at bounding box center [126, 425] width 142 height 11
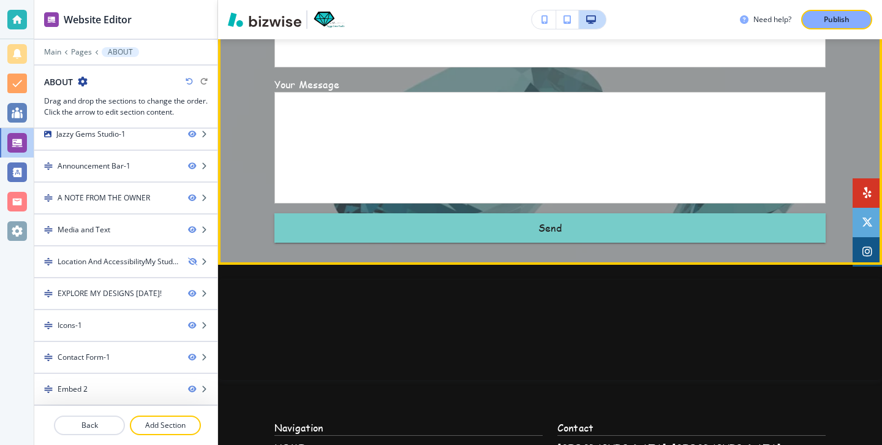
scroll to position [2555, 0]
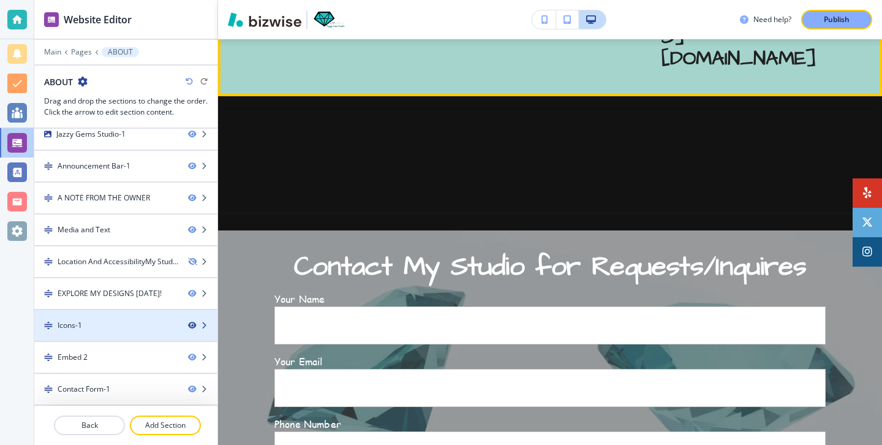
click at [192, 322] on icon "button" at bounding box center [191, 325] width 7 height 7
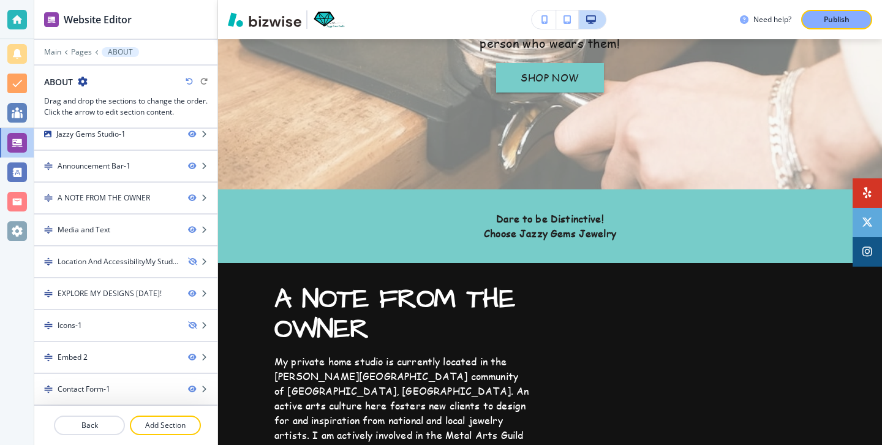
scroll to position [0, 0]
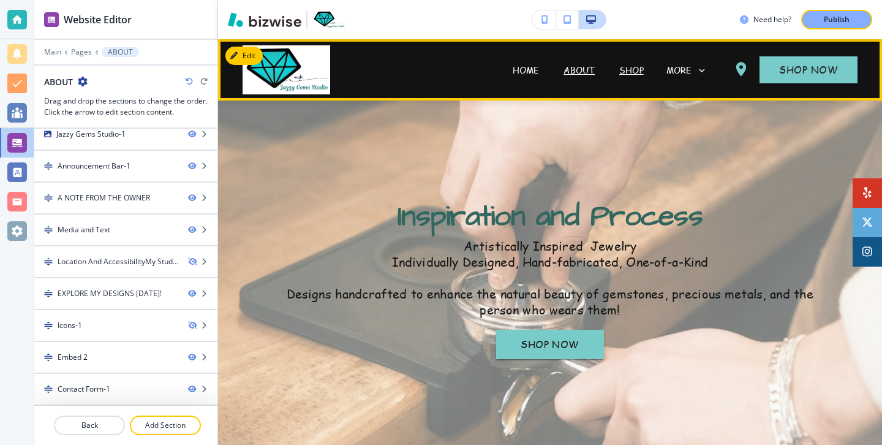
click at [622, 64] on p "SHOP" at bounding box center [631, 70] width 25 height 13
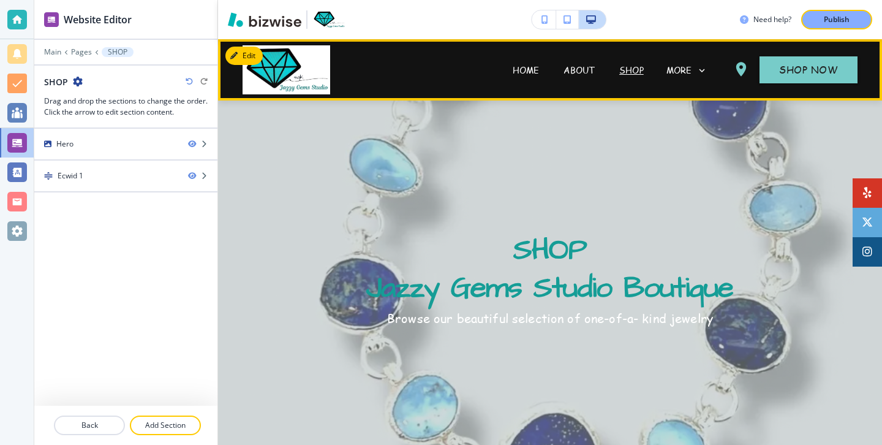
click at [681, 61] on div "MORE" at bounding box center [687, 70] width 43 height 23
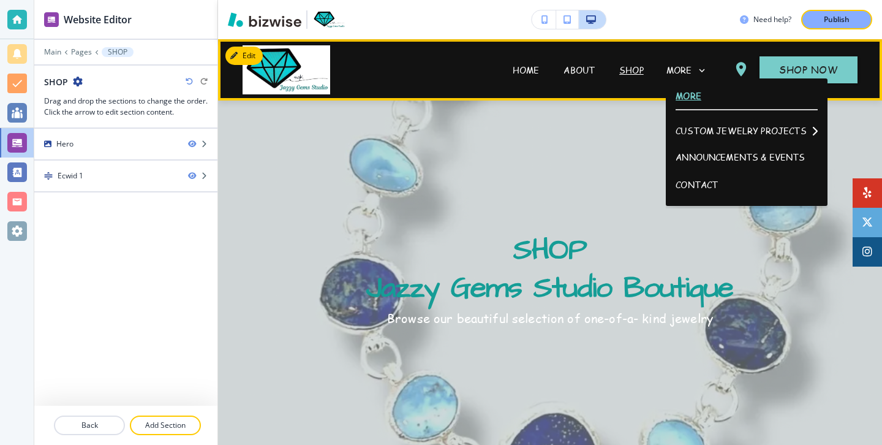
click at [694, 97] on p "MORE" at bounding box center [747, 96] width 142 height 9
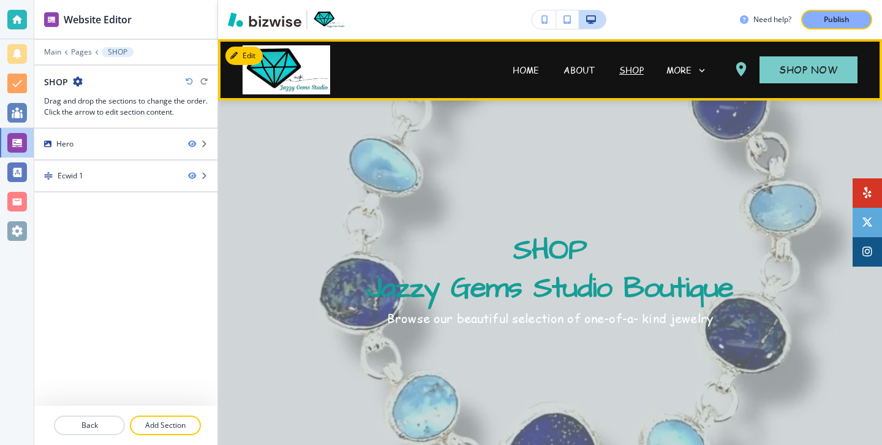
click at [694, 74] on div "MORE" at bounding box center [687, 70] width 42 height 11
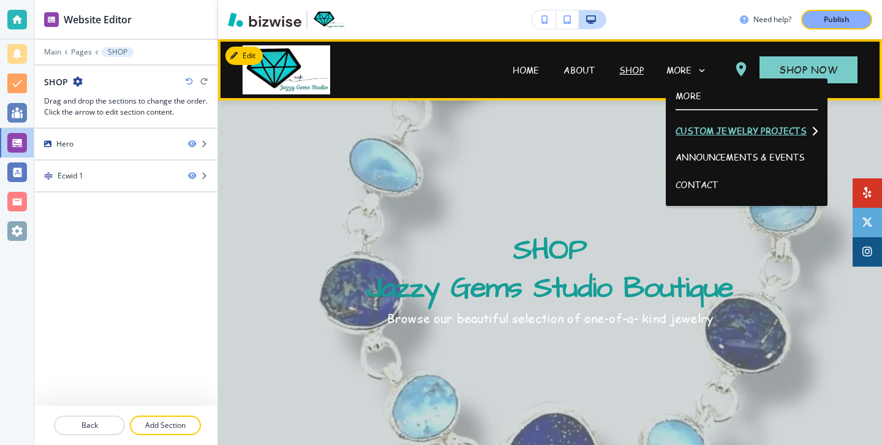
click at [701, 127] on p "CUSTOM JEWELRY PROJECTS" at bounding box center [741, 131] width 130 height 9
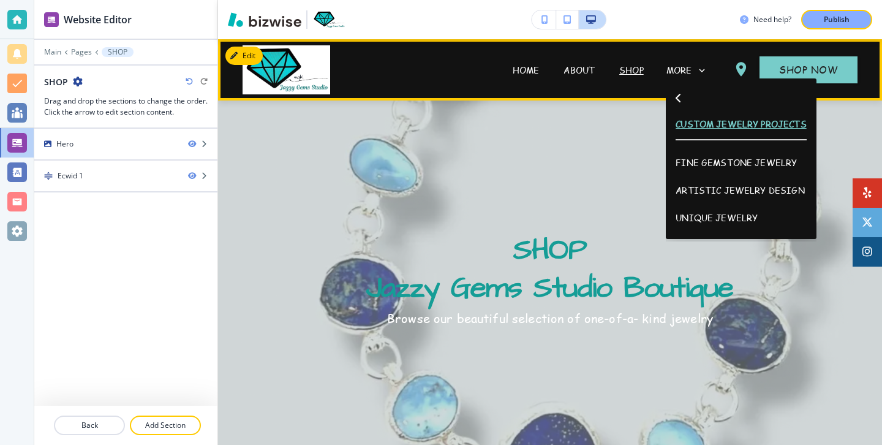
click at [700, 129] on p "CUSTOM JEWELRY PROJECTS" at bounding box center [741, 124] width 130 height 13
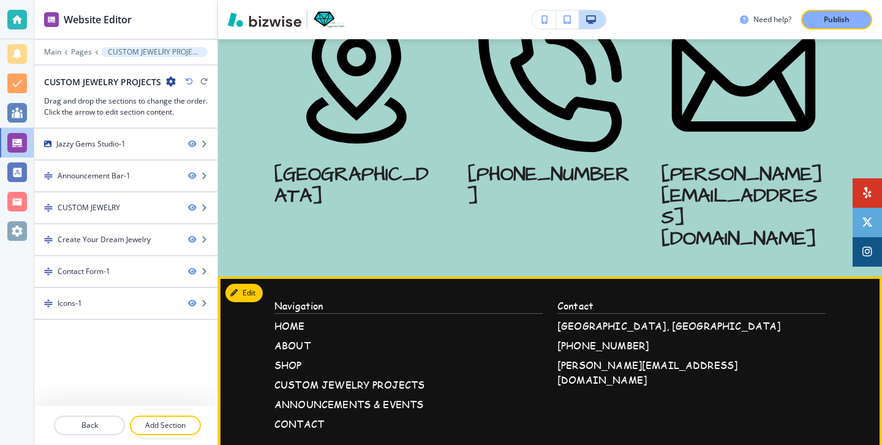
scroll to position [1616, 0]
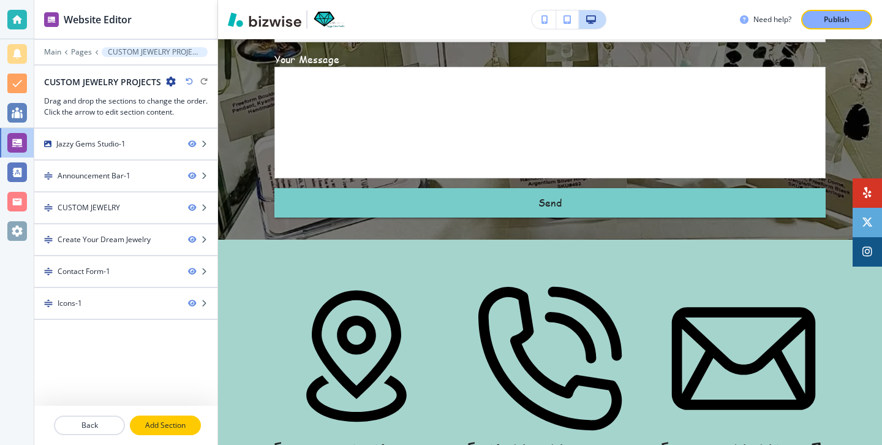
click at [141, 430] on p "Add Section" at bounding box center [165, 425] width 69 height 11
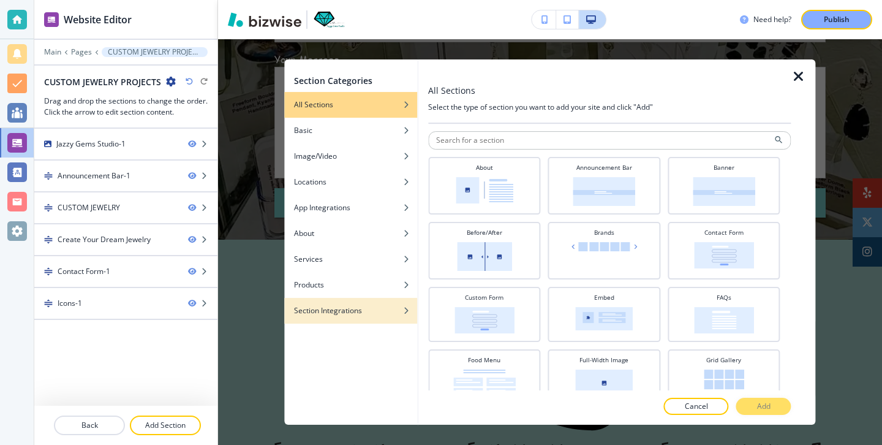
click at [393, 321] on div "button" at bounding box center [350, 319] width 133 height 7
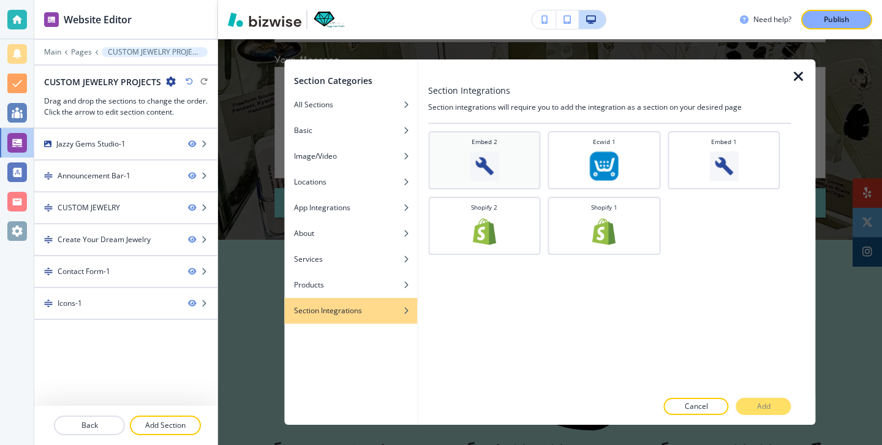
click at [491, 181] on div "Embed 2" at bounding box center [484, 160] width 112 height 58
click at [750, 410] on button "Add" at bounding box center [763, 406] width 55 height 17
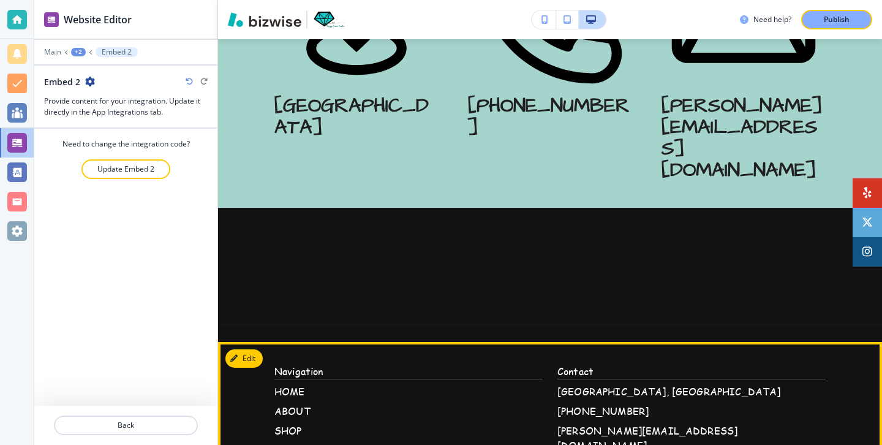
scroll to position [1957, 0]
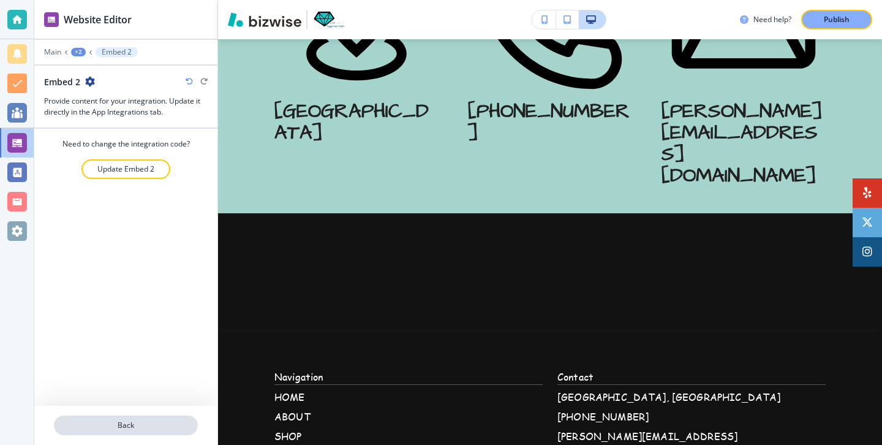
click at [106, 420] on p "Back" at bounding box center [126, 425] width 142 height 11
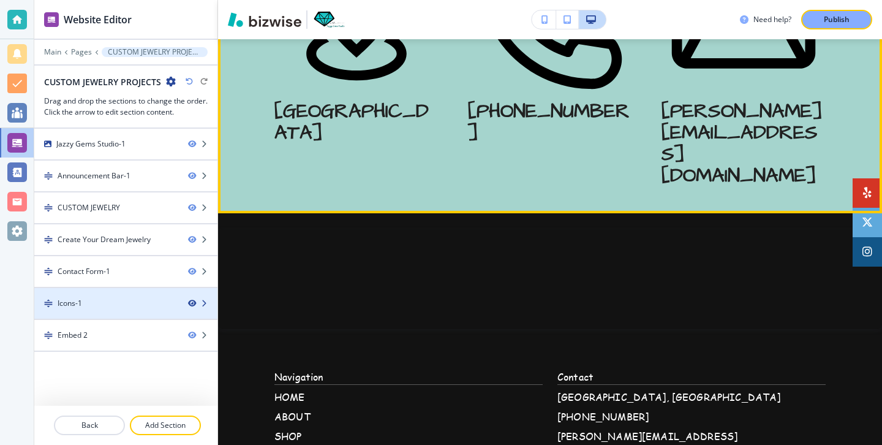
click at [189, 304] on icon "button" at bounding box center [191, 303] width 7 height 7
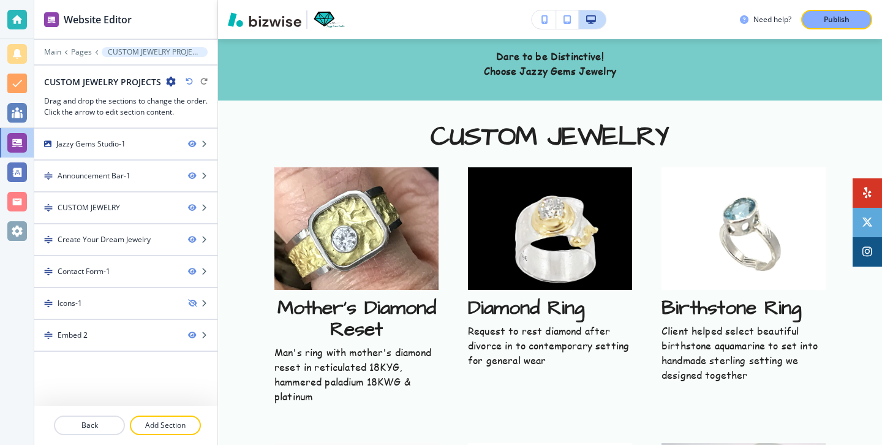
scroll to position [0, 0]
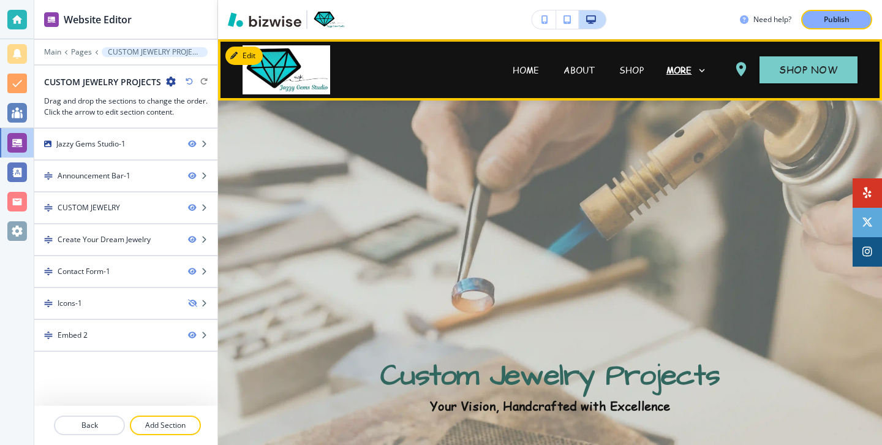
click at [672, 69] on p "MORE" at bounding box center [679, 70] width 26 height 9
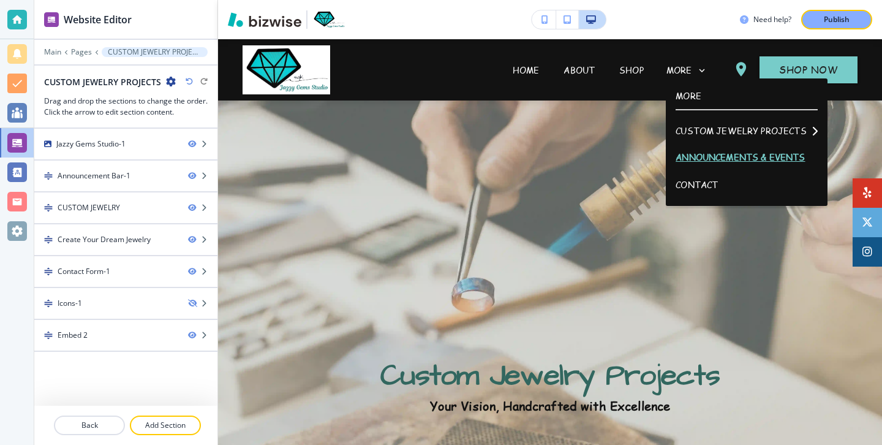
click at [690, 147] on p "ANNOUNCEMENTS & EVENTS" at bounding box center [747, 157] width 142 height 28
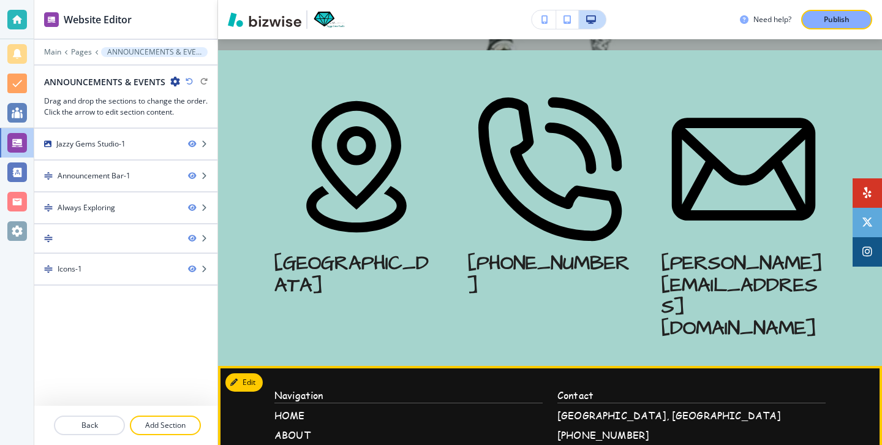
scroll to position [1060, 0]
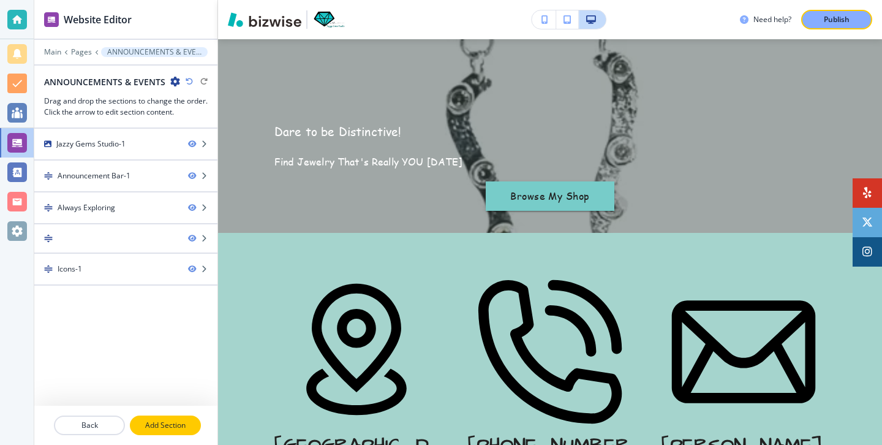
click at [172, 418] on button "Add Section" at bounding box center [165, 425] width 71 height 20
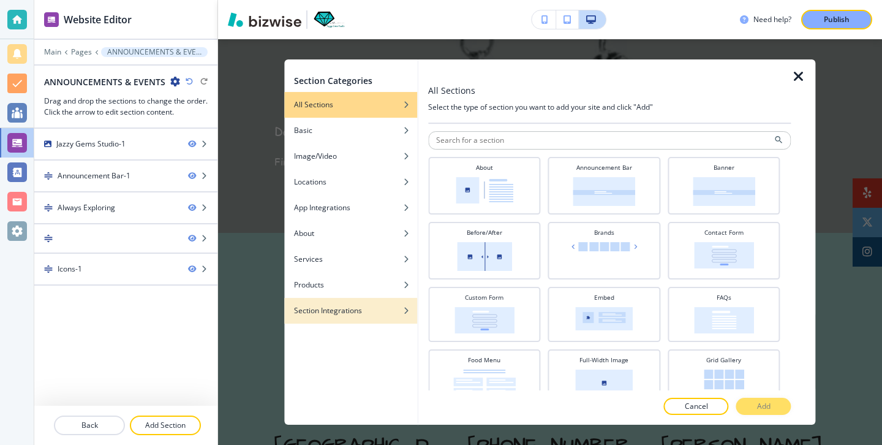
click at [317, 316] on div "button" at bounding box center [350, 319] width 133 height 7
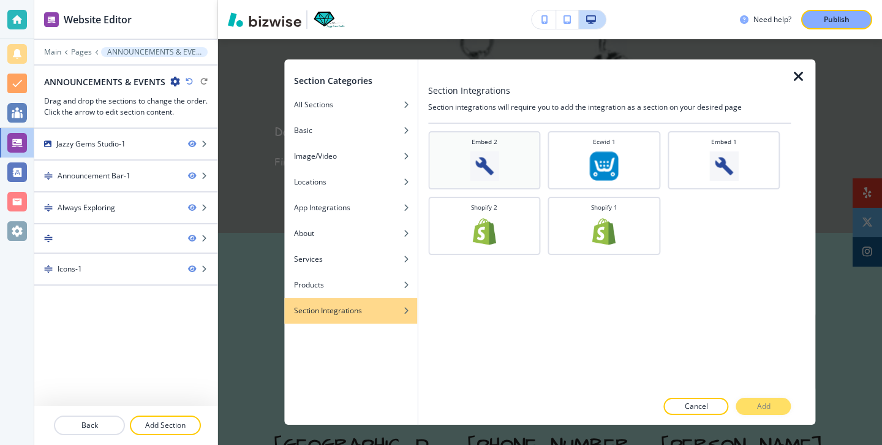
click at [477, 167] on img at bounding box center [484, 165] width 29 height 29
click at [768, 412] on button "Add" at bounding box center [763, 406] width 55 height 17
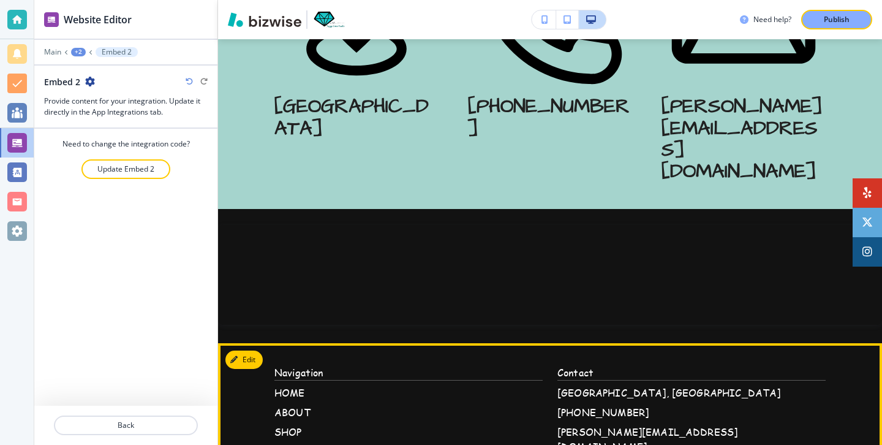
scroll to position [1390, 0]
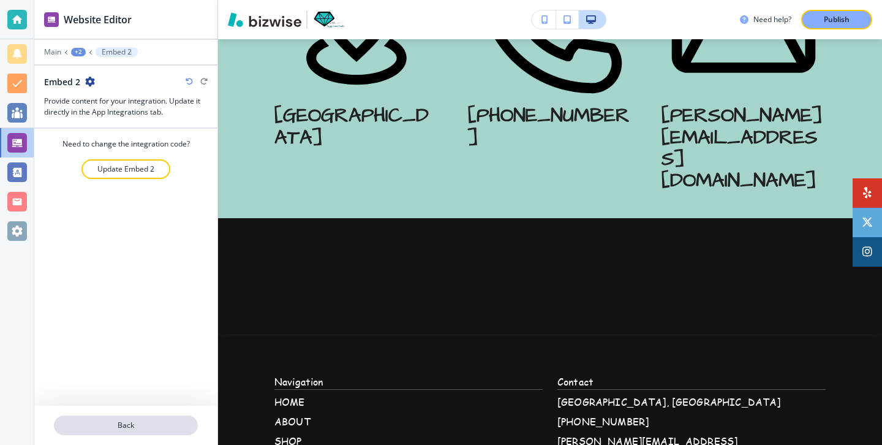
click at [172, 420] on p "Back" at bounding box center [126, 425] width 142 height 11
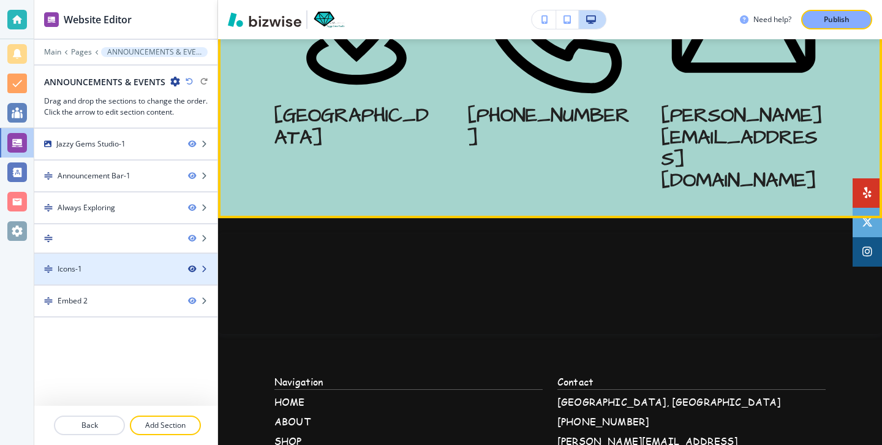
click at [194, 270] on icon "button" at bounding box center [191, 268] width 7 height 7
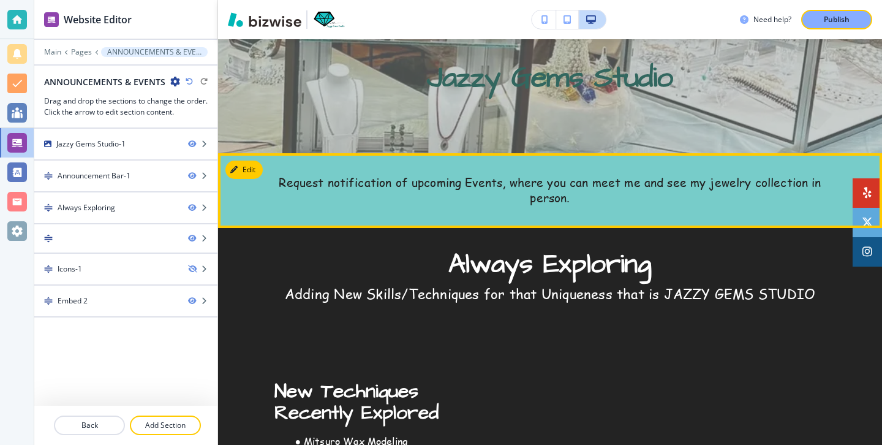
scroll to position [0, 0]
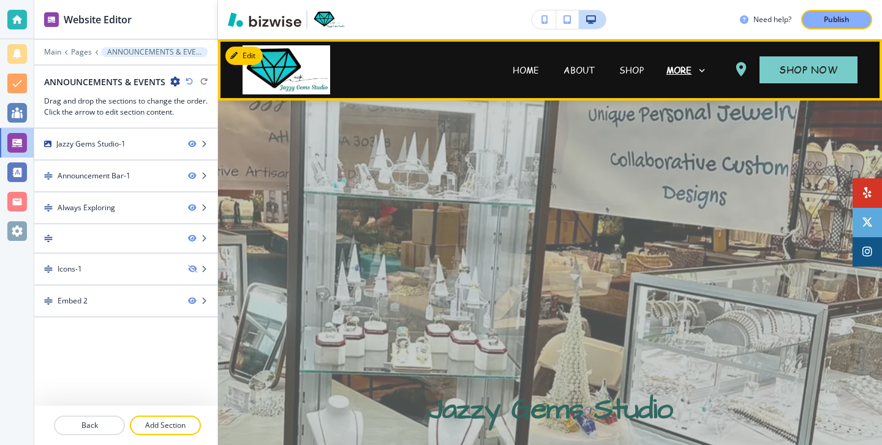
click at [668, 69] on p "MORE" at bounding box center [679, 70] width 26 height 9
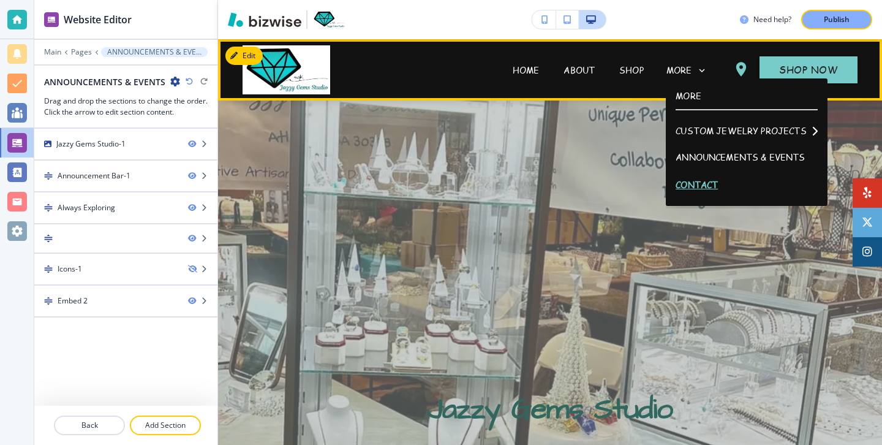
click at [694, 192] on p "CONTACT" at bounding box center [747, 185] width 142 height 28
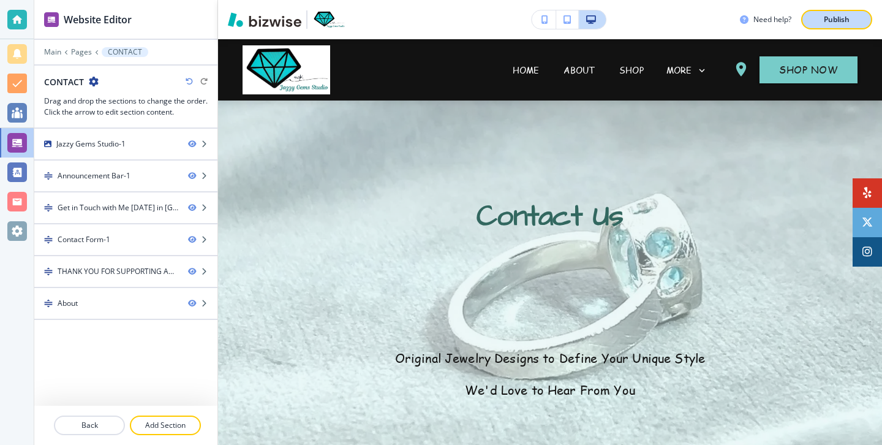
click at [826, 26] on button "Publish" at bounding box center [836, 20] width 71 height 20
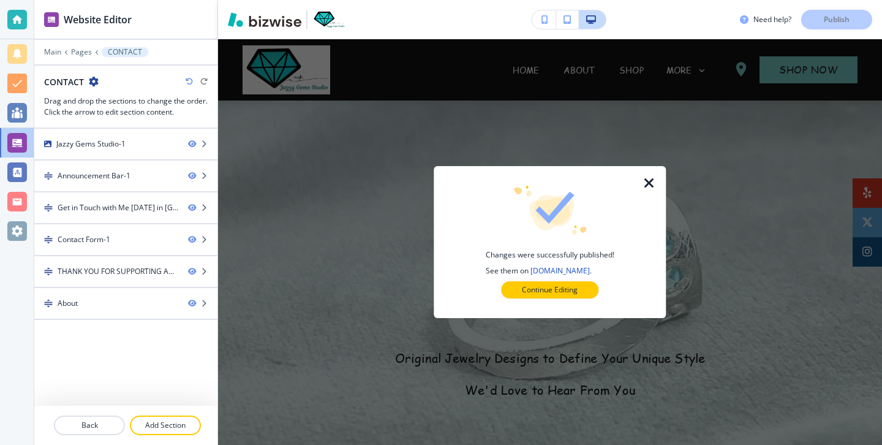
click at [655, 176] on icon "button" at bounding box center [649, 183] width 15 height 15
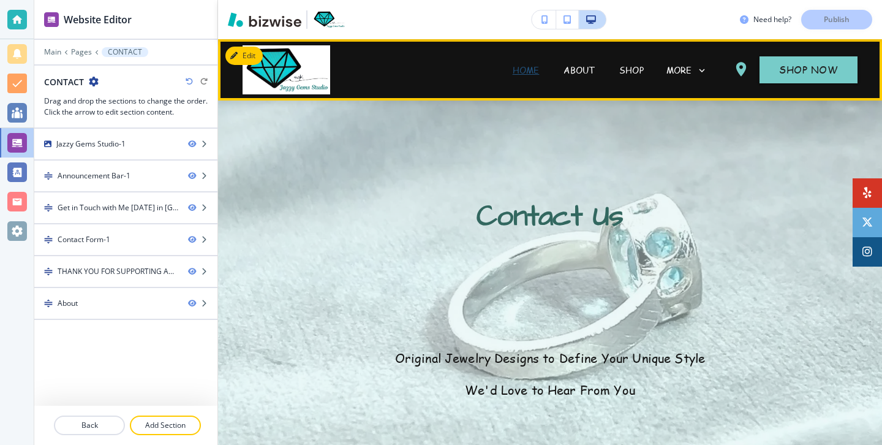
click at [534, 66] on p "HOME" at bounding box center [526, 70] width 27 height 13
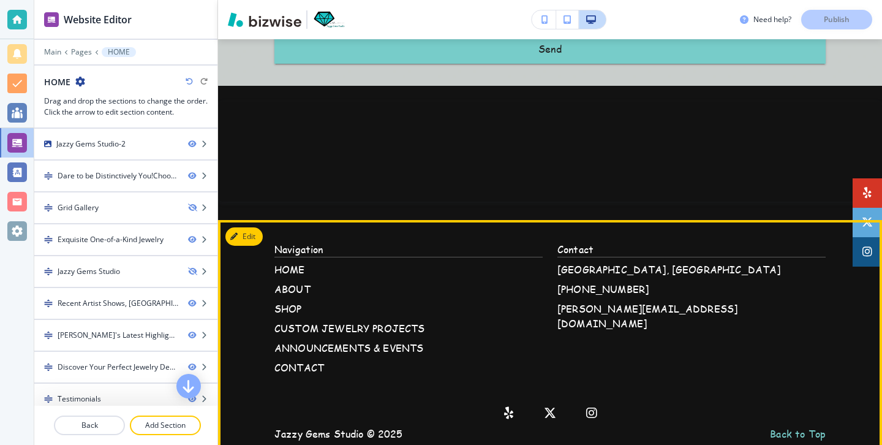
scroll to position [4268, 0]
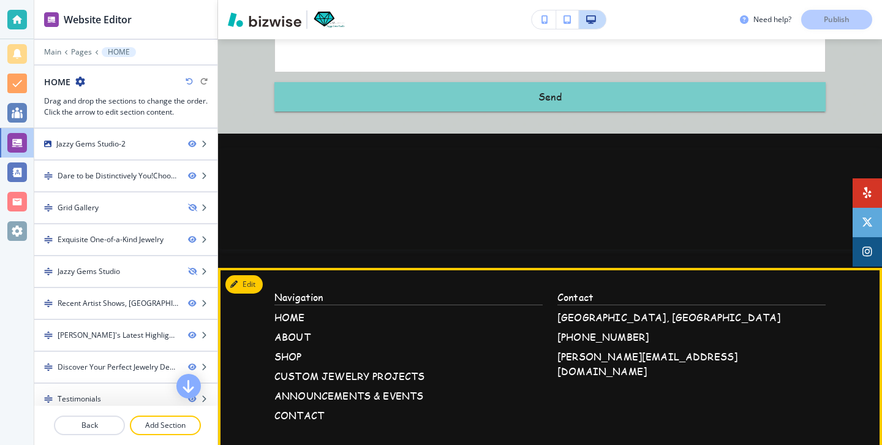
click at [807, 384] on div "Contact [GEOGRAPHIC_DATA] [PHONE_NUMBER] [PERSON_NAME][EMAIL_ADDRESS][DOMAIN_NA…" at bounding box center [691, 356] width 268 height 133
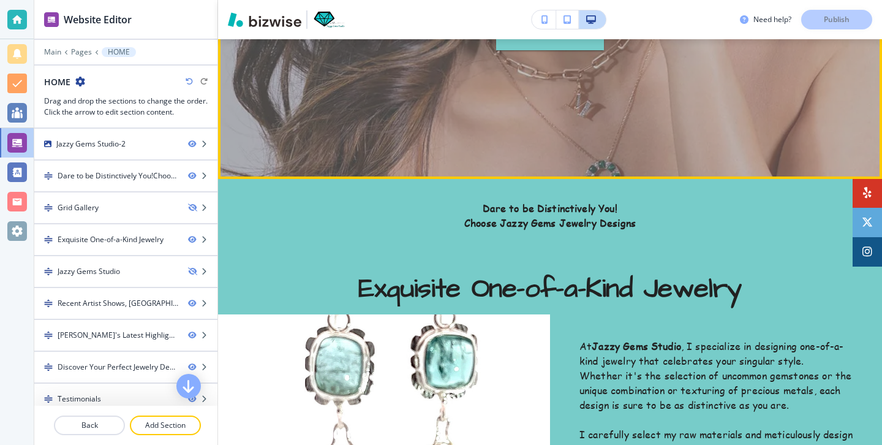
scroll to position [0, 0]
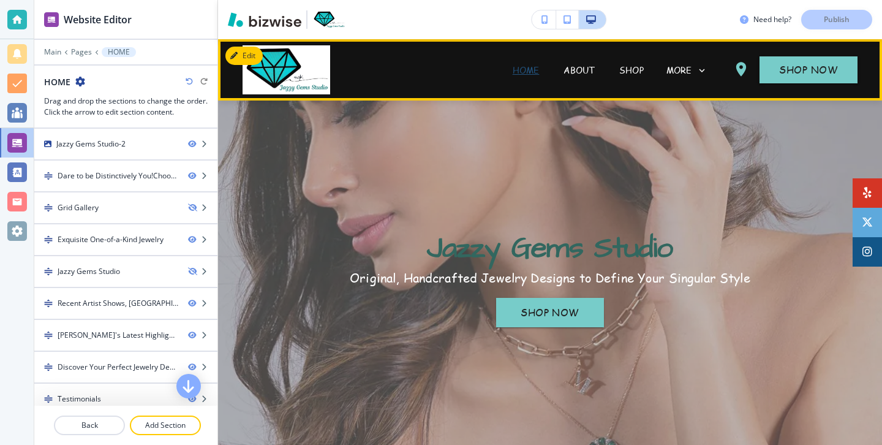
click at [531, 64] on p "HOME" at bounding box center [526, 70] width 27 height 13
click at [531, 67] on p "HOME" at bounding box center [526, 70] width 27 height 13
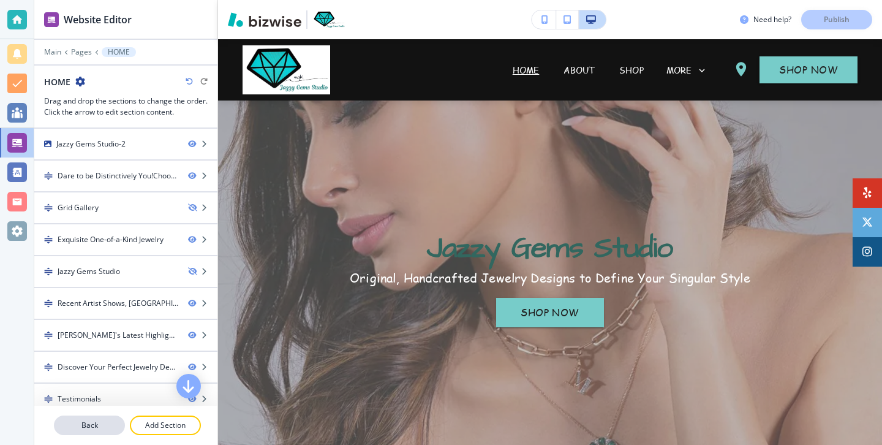
click at [110, 417] on button "Back" at bounding box center [89, 425] width 71 height 20
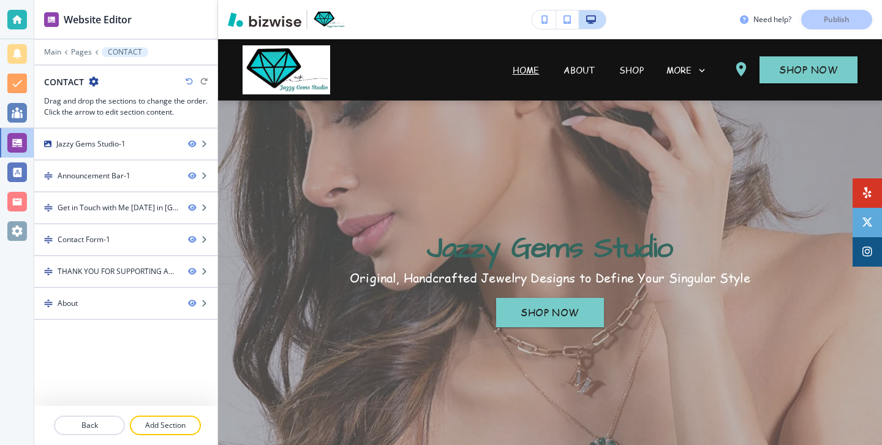
click at [55, 57] on div at bounding box center [125, 60] width 183 height 7
click at [55, 56] on div "Main Pages CONTACT" at bounding box center [126, 52] width 164 height 10
click at [55, 54] on p "Main" at bounding box center [52, 52] width 17 height 9
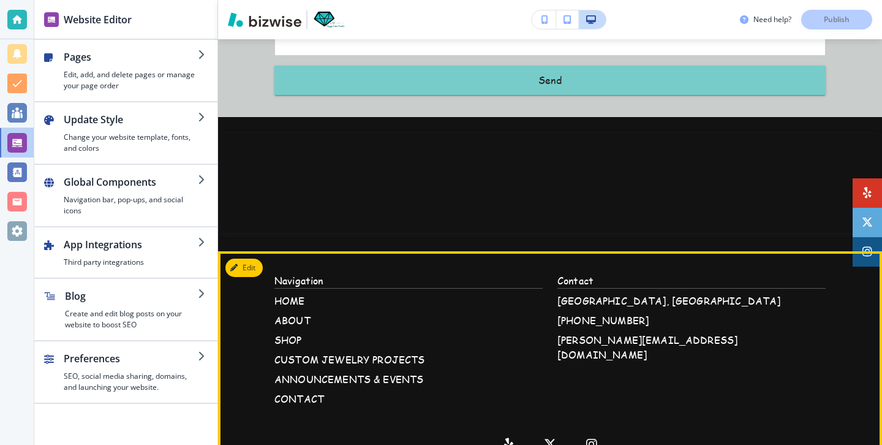
scroll to position [4283, 0]
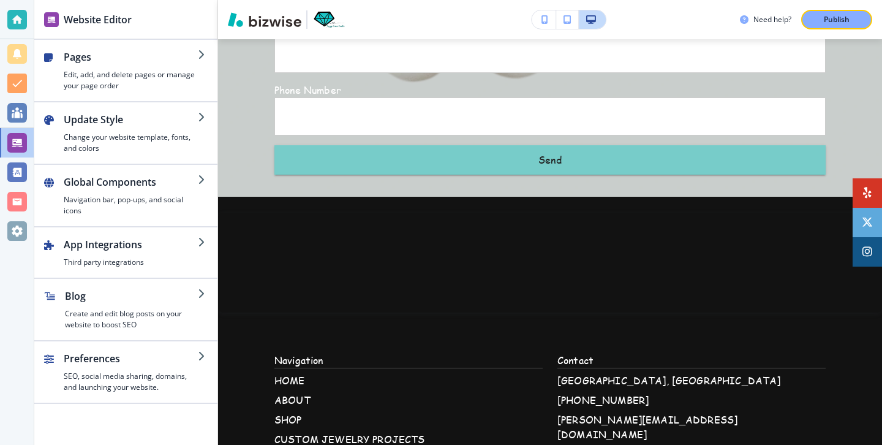
scroll to position [4316, 0]
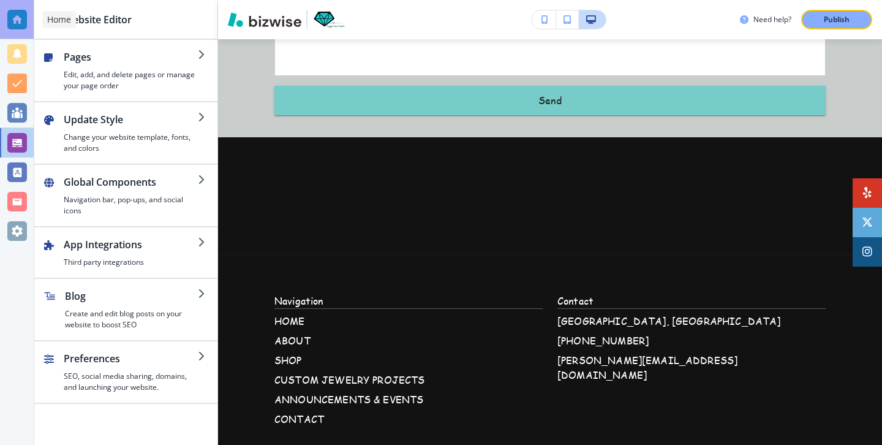
click at [15, 31] on div at bounding box center [17, 19] width 34 height 39
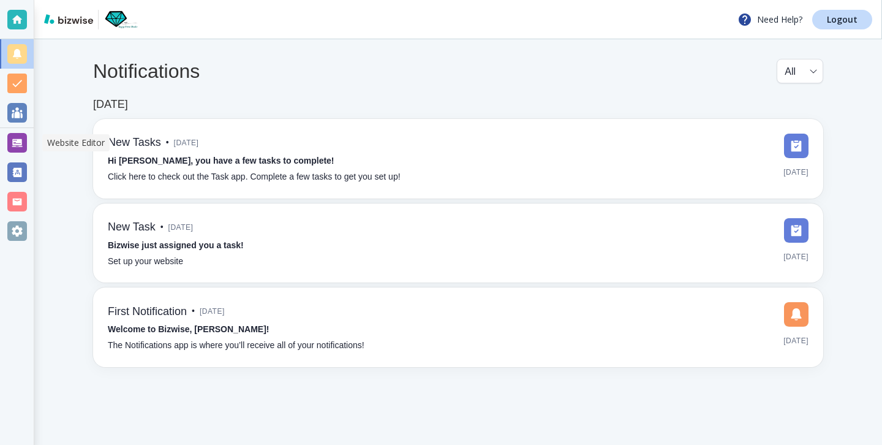
click at [21, 140] on div at bounding box center [17, 143] width 20 height 20
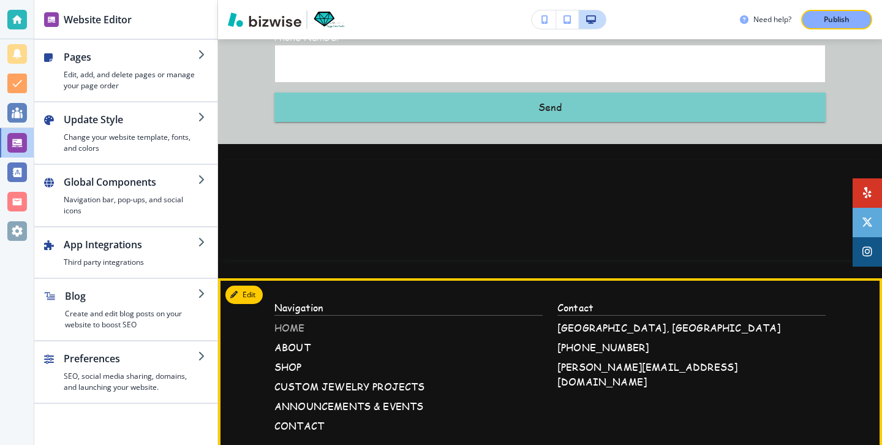
scroll to position [4306, 0]
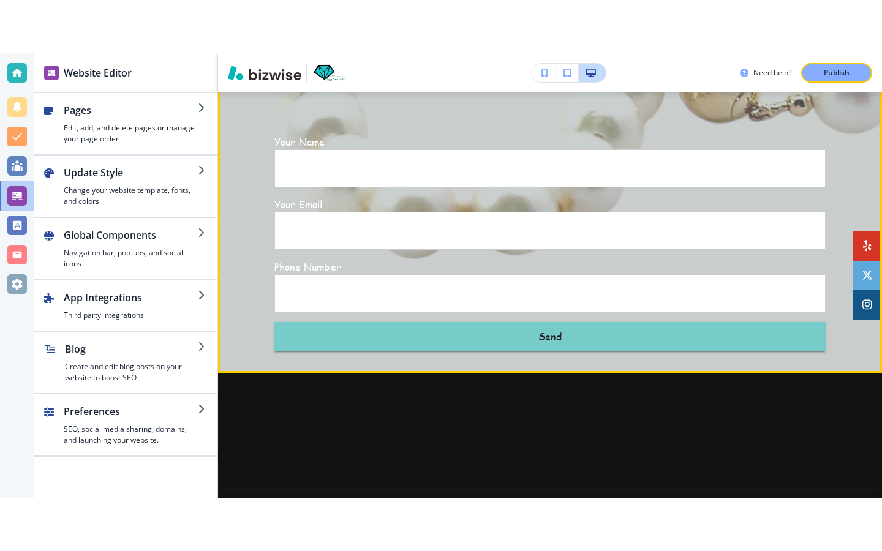
scroll to position [4316, 0]
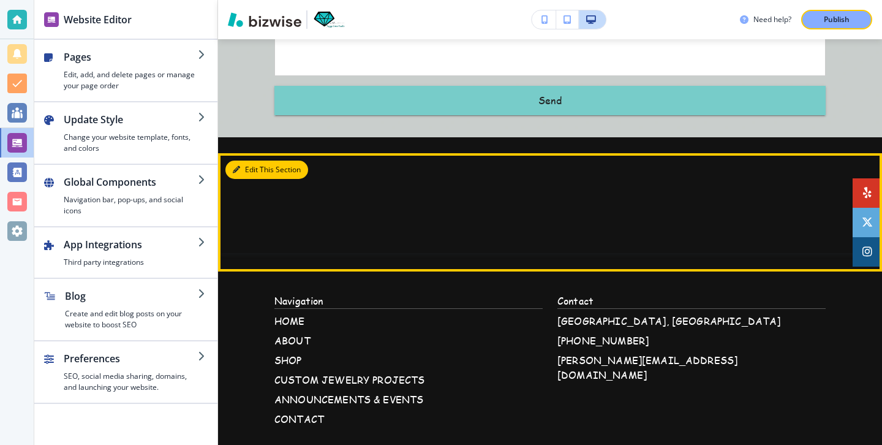
click at [261, 160] on button "Edit This Section" at bounding box center [266, 169] width 83 height 18
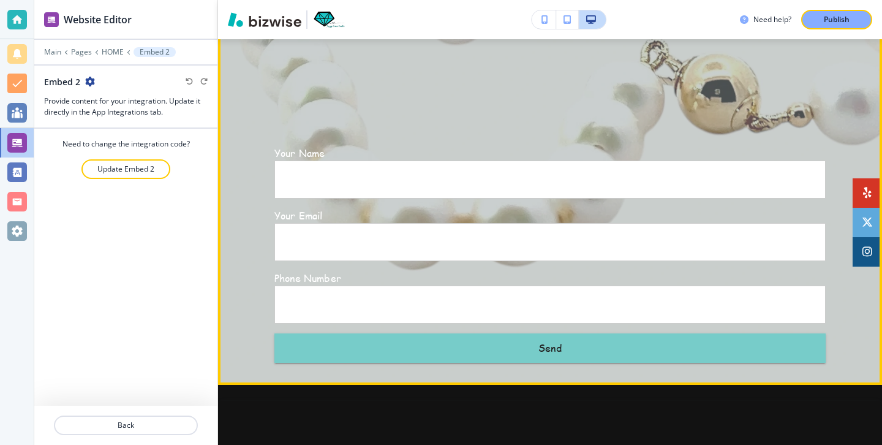
scroll to position [4035, 0]
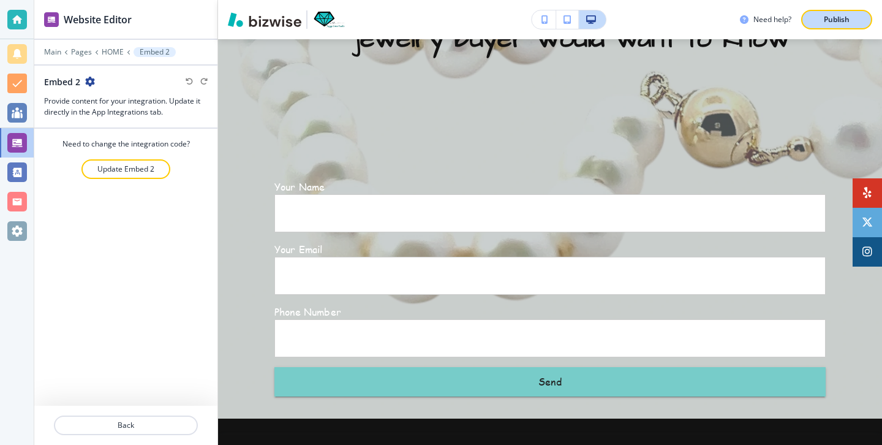
click at [817, 21] on div "Publish" at bounding box center [836, 19] width 39 height 11
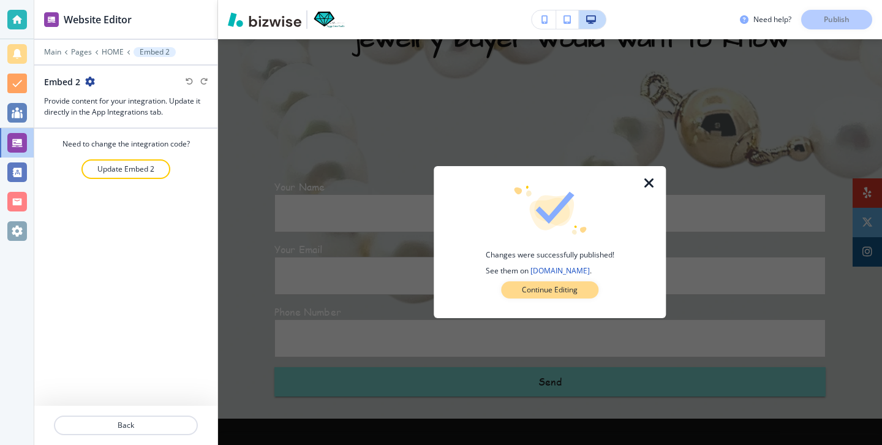
click at [513, 282] on button "Continue Editing" at bounding box center [549, 289] width 97 height 17
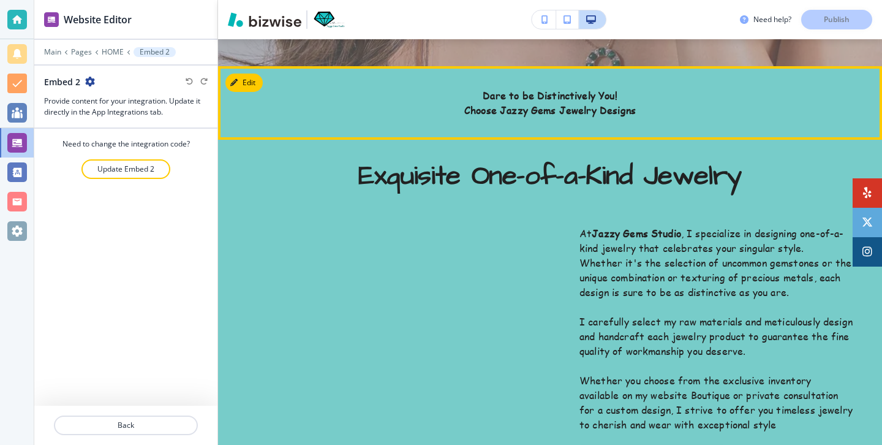
scroll to position [0, 0]
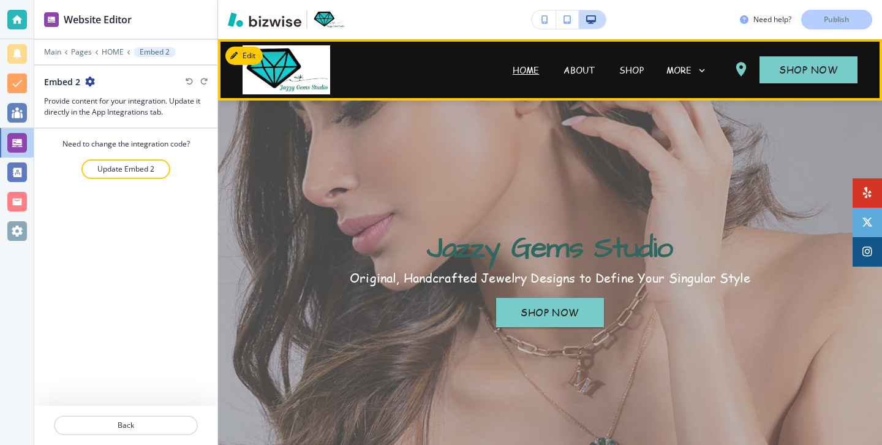
click at [524, 62] on span "HOME" at bounding box center [525, 69] width 51 height 49
drag, startPoint x: 519, startPoint y: 50, endPoint x: 485, endPoint y: 51, distance: 34.3
click at [500, 50] on span "HOME" at bounding box center [525, 69] width 51 height 49
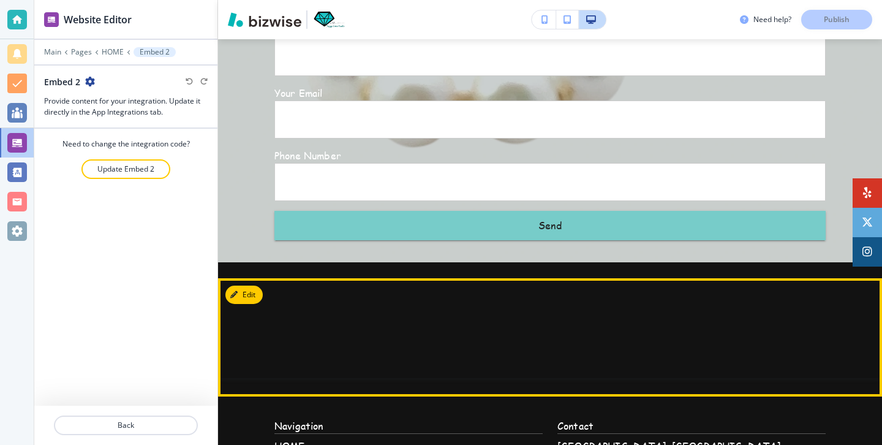
scroll to position [4316, 0]
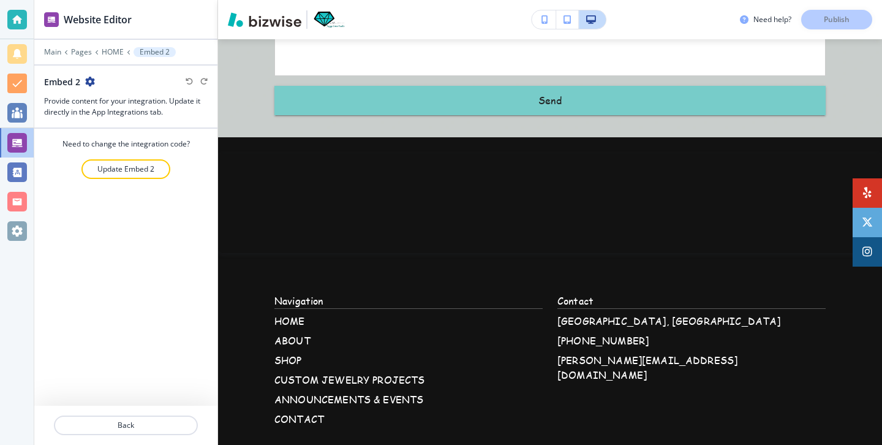
click at [20, 16] on div at bounding box center [17, 20] width 20 height 20
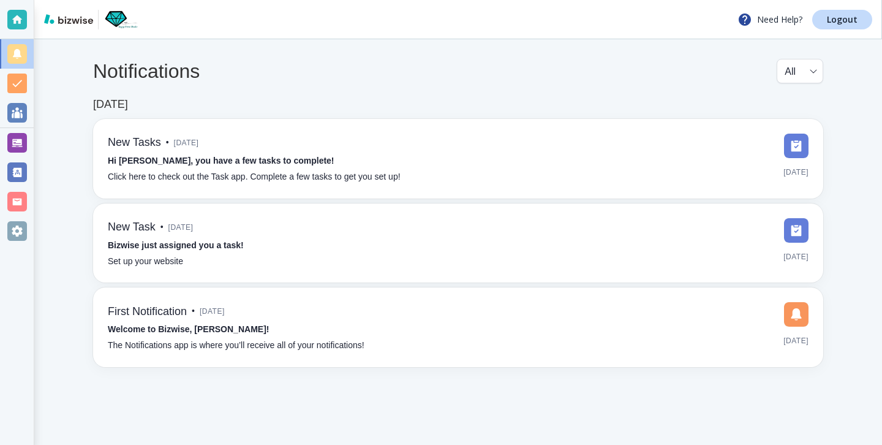
click at [830, 32] on div "Need Help? Logout" at bounding box center [458, 19] width 848 height 39
click at [833, 28] on link "Logout" at bounding box center [842, 20] width 60 height 20
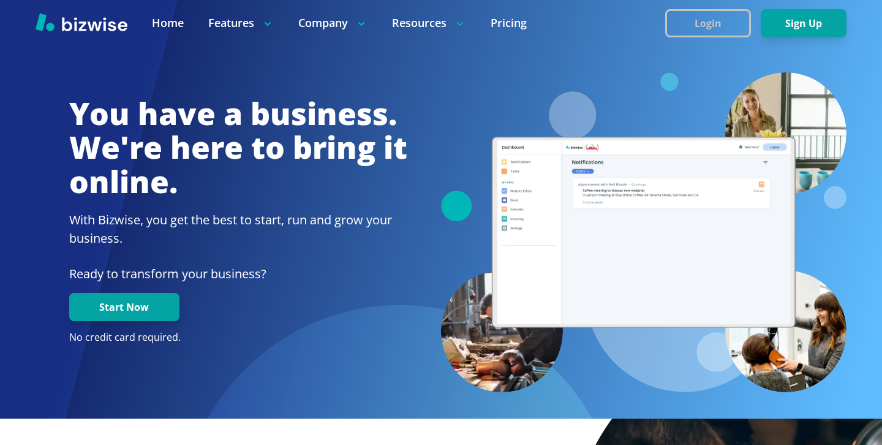
click at [689, 25] on button "Login" at bounding box center [708, 23] width 86 height 28
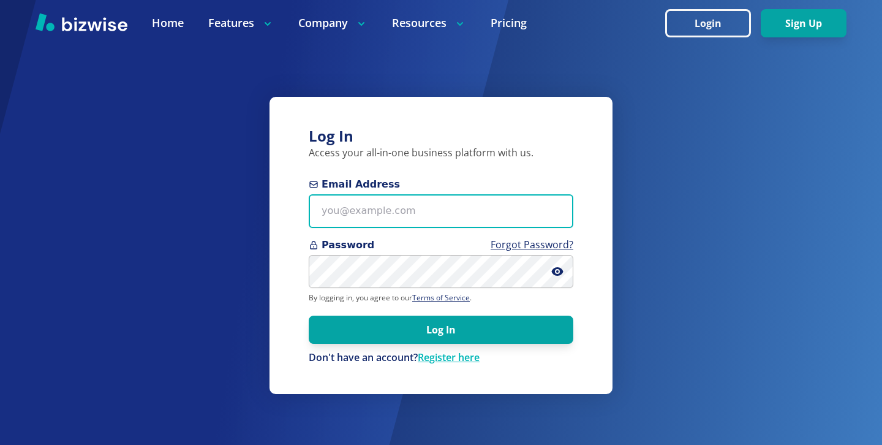
click at [408, 199] on input "Email Address" at bounding box center [441, 211] width 265 height 34
paste input "bYZ;K"T]$<59"
type input "bYZ;K"T]$<59"
drag, startPoint x: 408, startPoint y: 213, endPoint x: 173, endPoint y: 214, distance: 234.6
click at [187, 214] on div "Log In Access your all-in-one business platform with us. Email Address bYZ;K"T]…" at bounding box center [441, 222] width 882 height 445
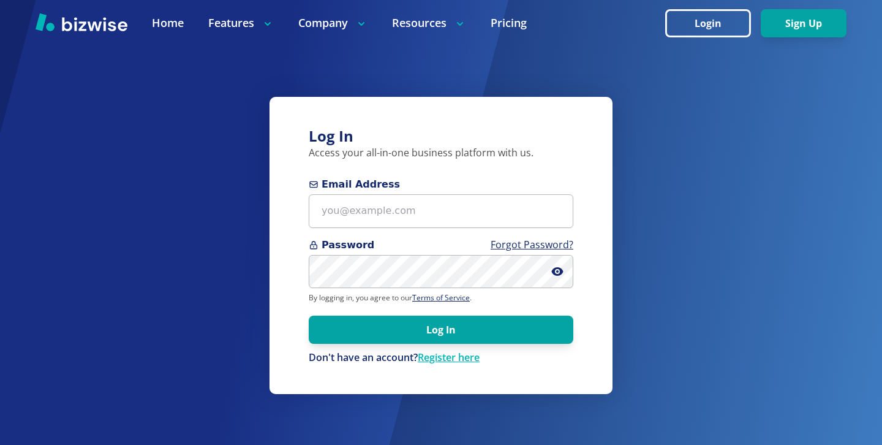
click at [308, 271] on div "Log In Access your all-in-one business platform with us. Email Address Password…" at bounding box center [441, 245] width 343 height 296
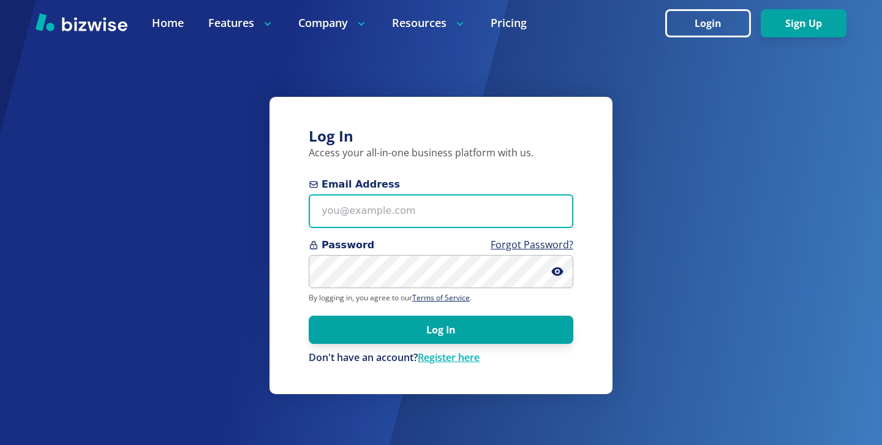
click at [435, 200] on input "Email Address" at bounding box center [441, 211] width 265 height 34
paste input "info+1@jjplanter.com"
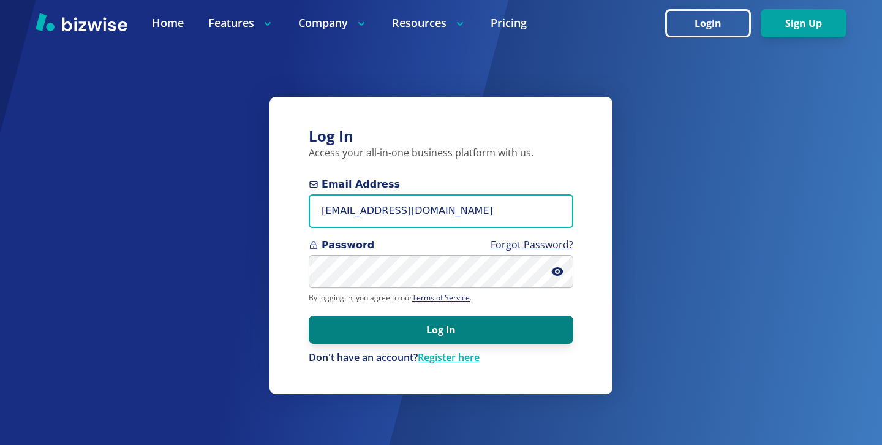
type input "info+1@jjplanter.com"
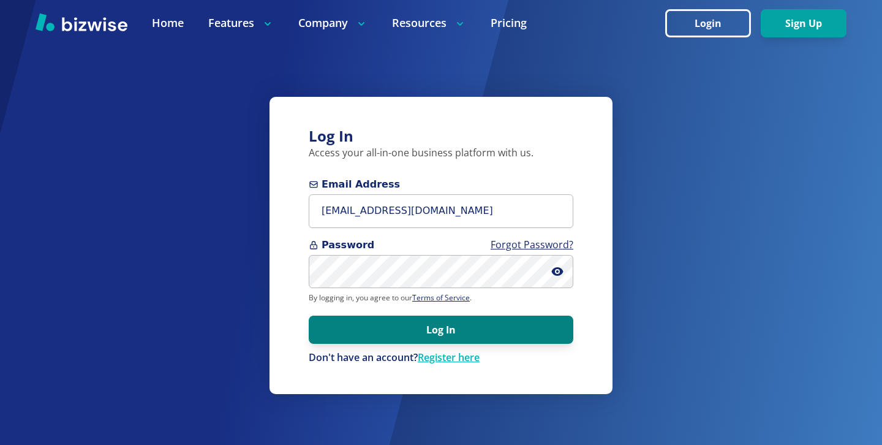
click at [417, 324] on button "Log In" at bounding box center [441, 329] width 265 height 28
